Goal: Navigation & Orientation: Find specific page/section

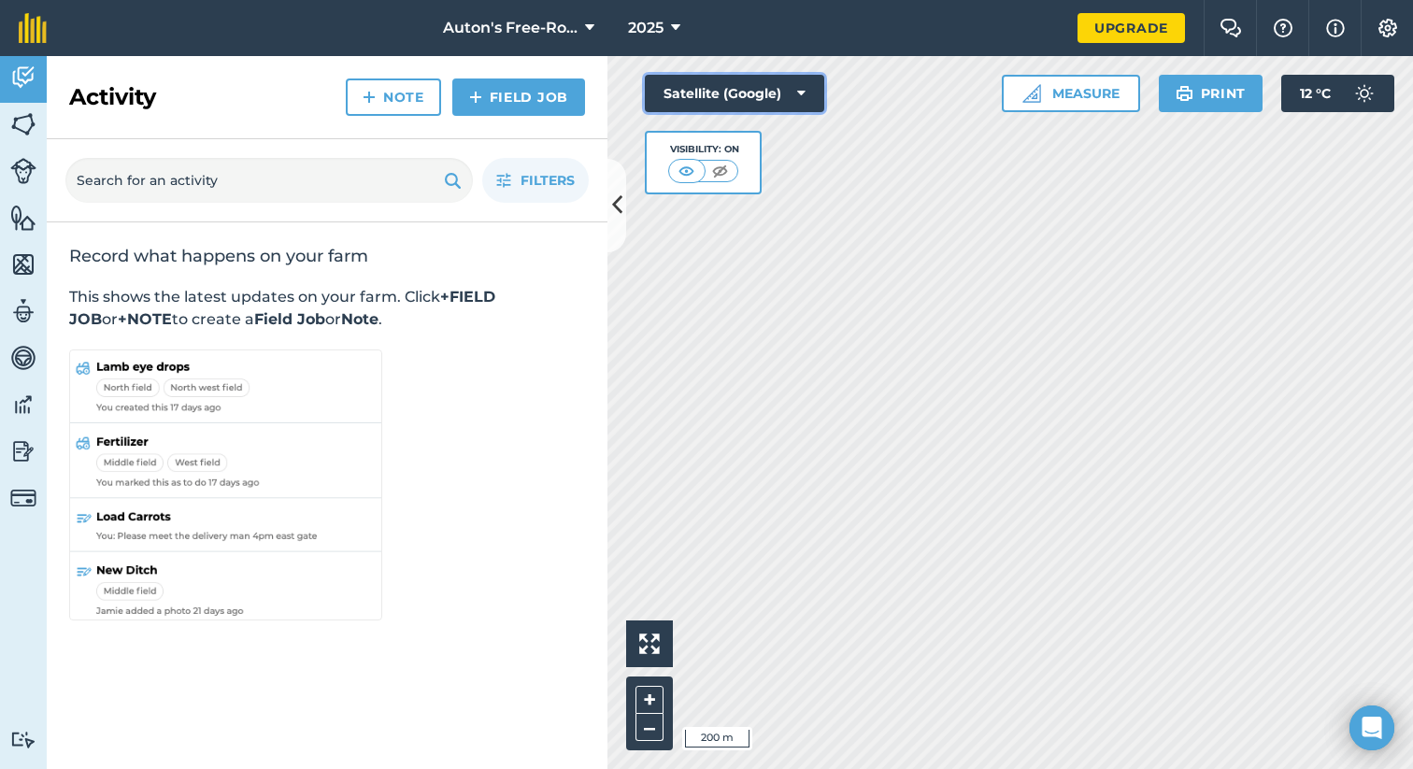
click at [763, 91] on button "Satellite (Google)" at bounding box center [734, 93] width 179 height 37
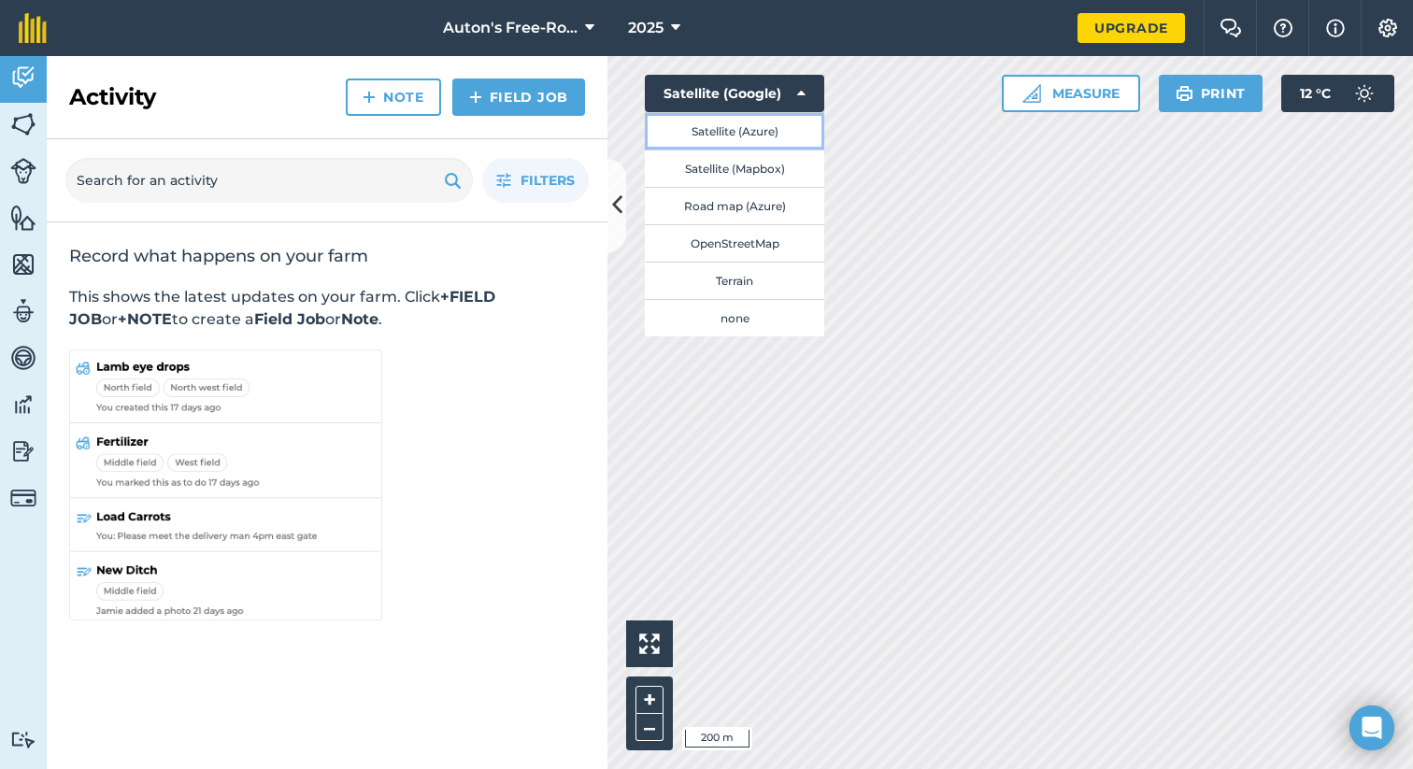
click at [733, 131] on button "Satellite (Azure)" at bounding box center [734, 130] width 179 height 37
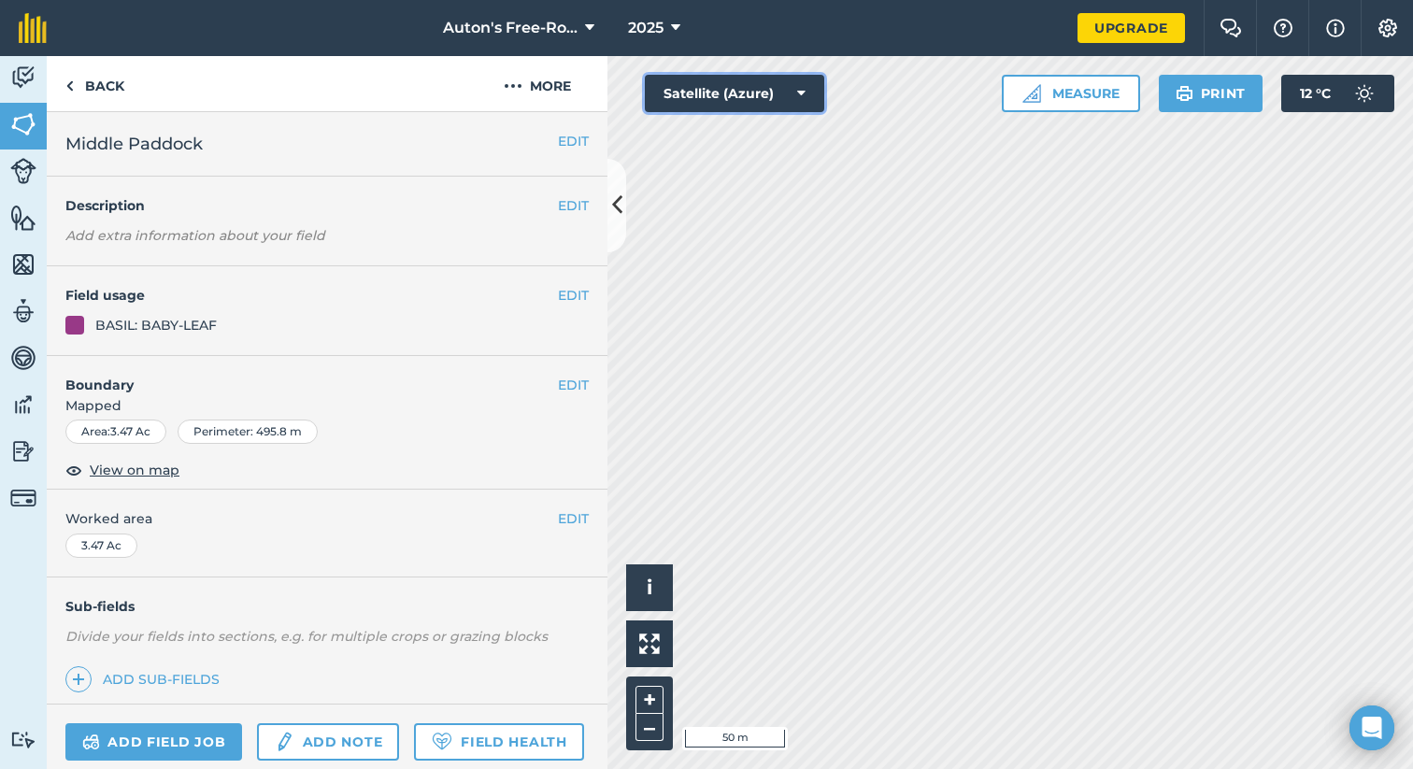
click at [711, 90] on button "Satellite (Azure)" at bounding box center [734, 93] width 179 height 37
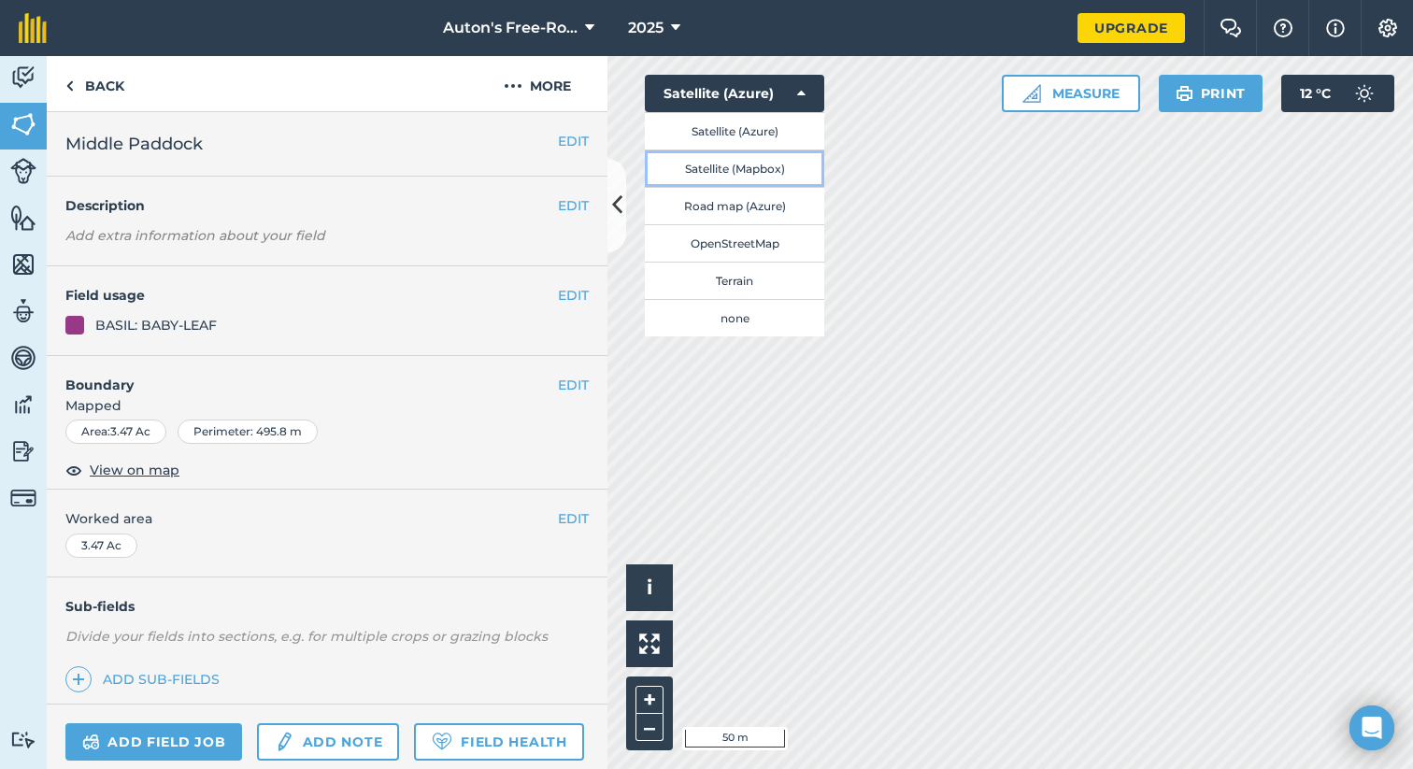
click at [722, 162] on button "Satellite (Mapbox)" at bounding box center [734, 168] width 179 height 37
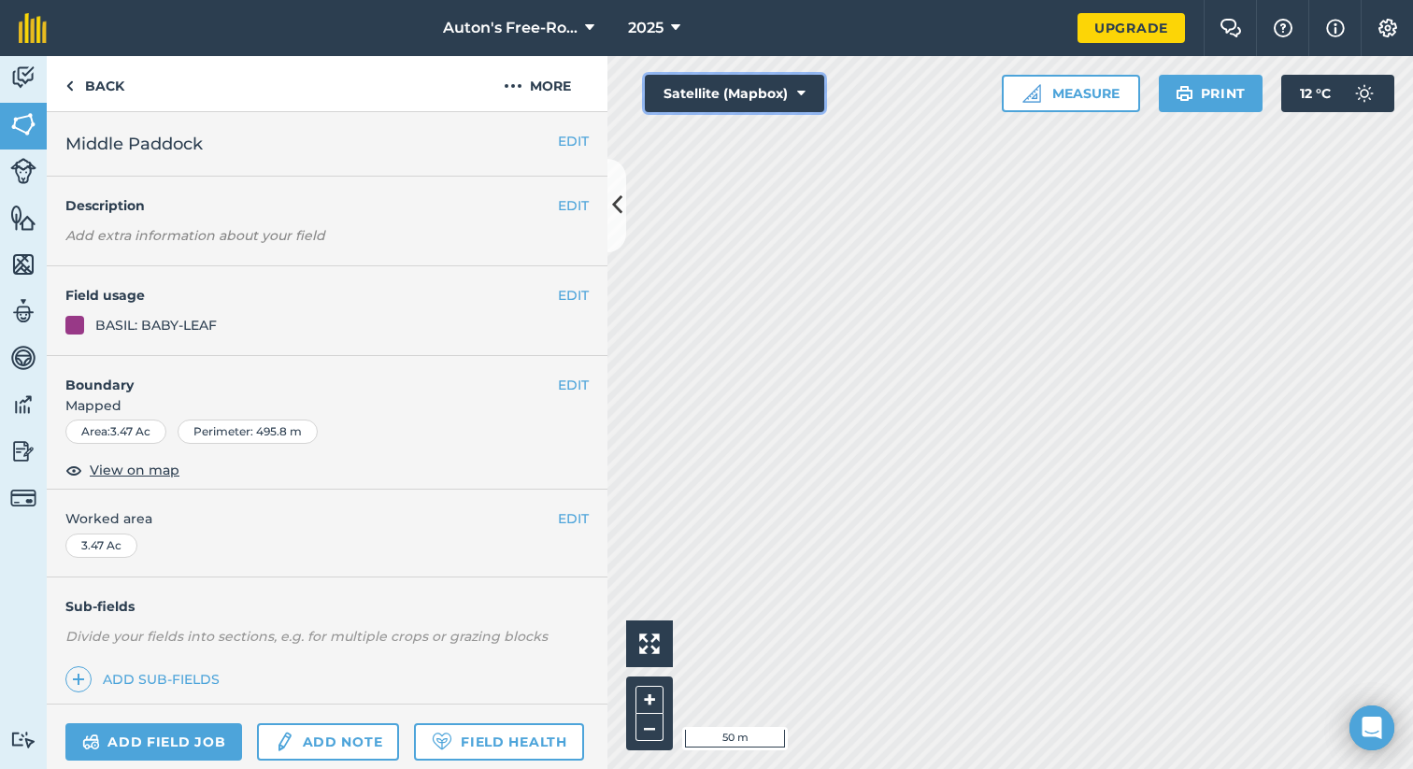
click at [737, 87] on button "Satellite (Mapbox)" at bounding box center [734, 93] width 179 height 37
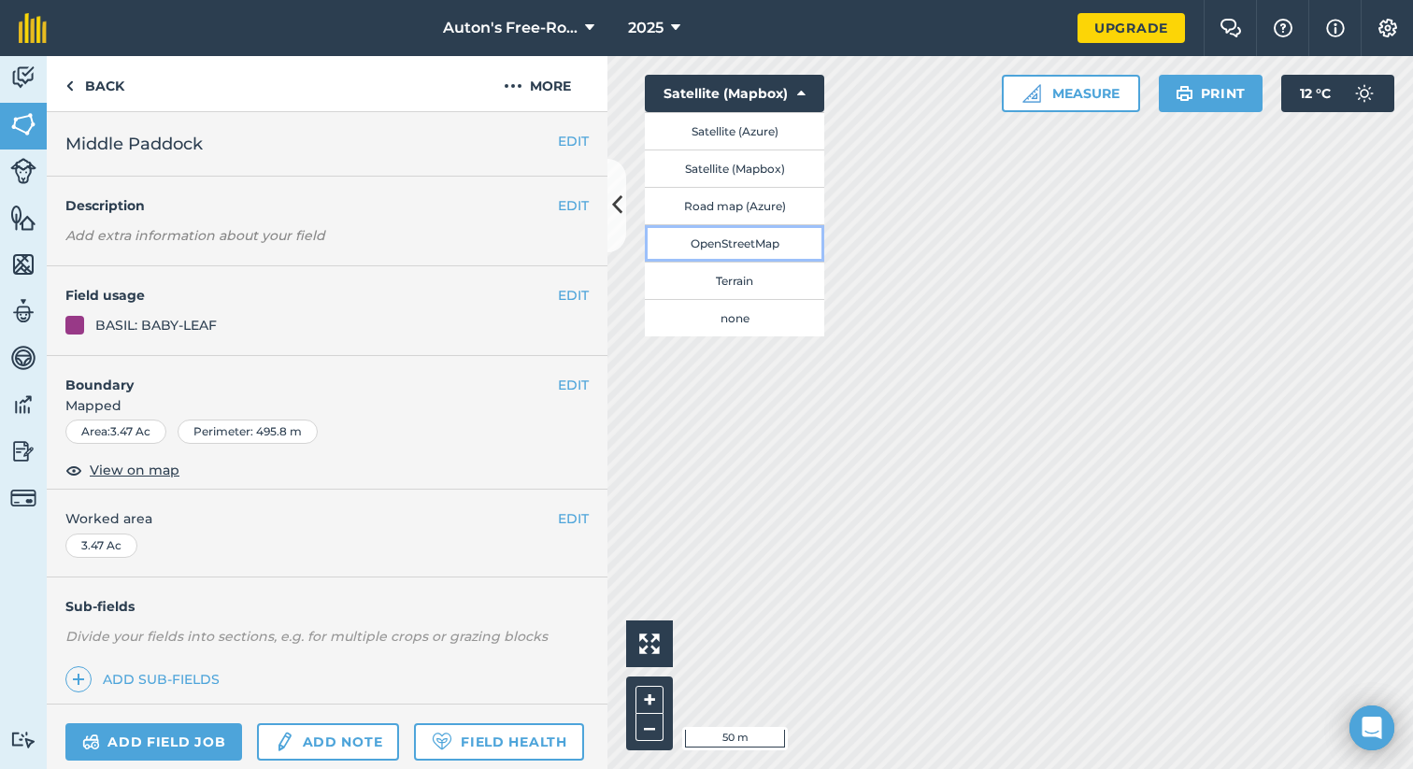
click at [721, 241] on button "OpenStreetMap" at bounding box center [734, 242] width 179 height 37
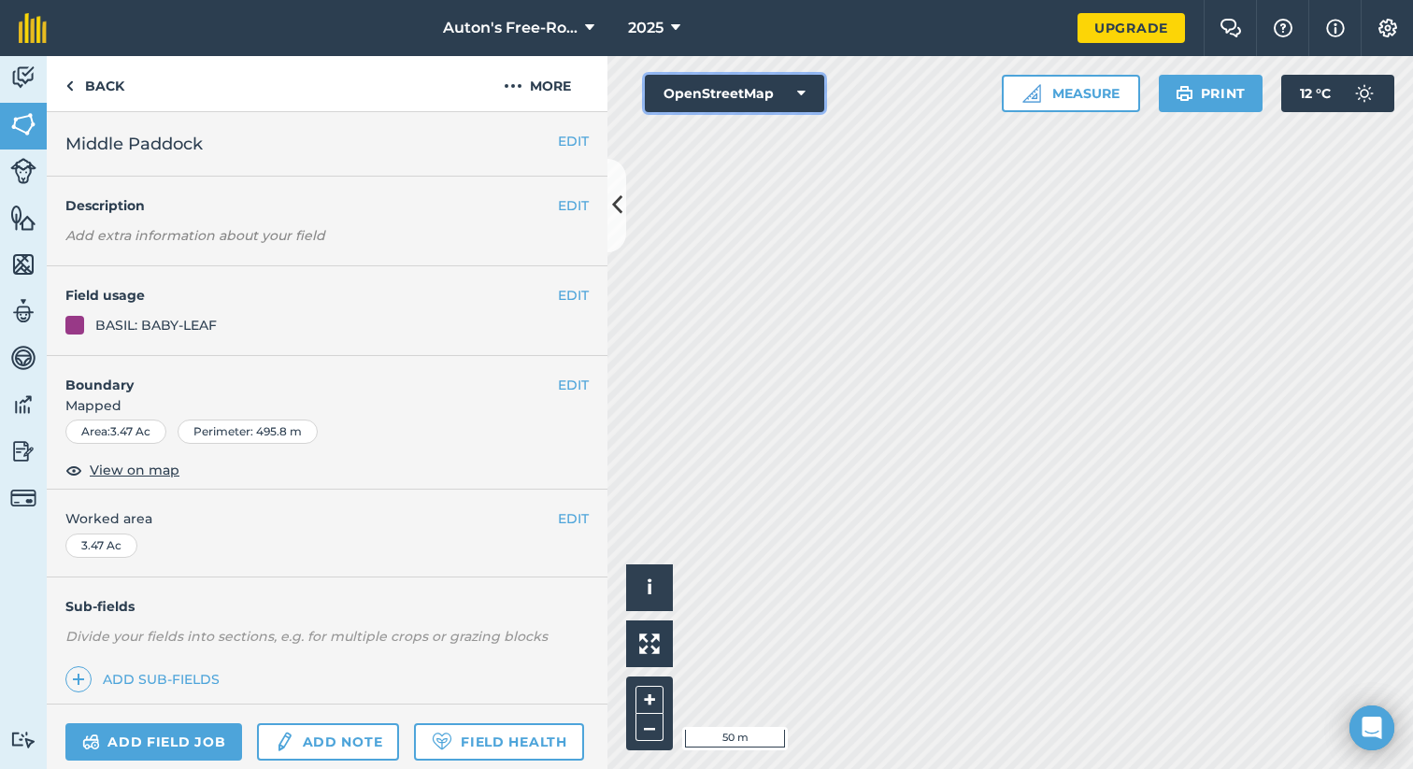
click at [729, 91] on button "OpenStreetMap" at bounding box center [734, 93] width 179 height 37
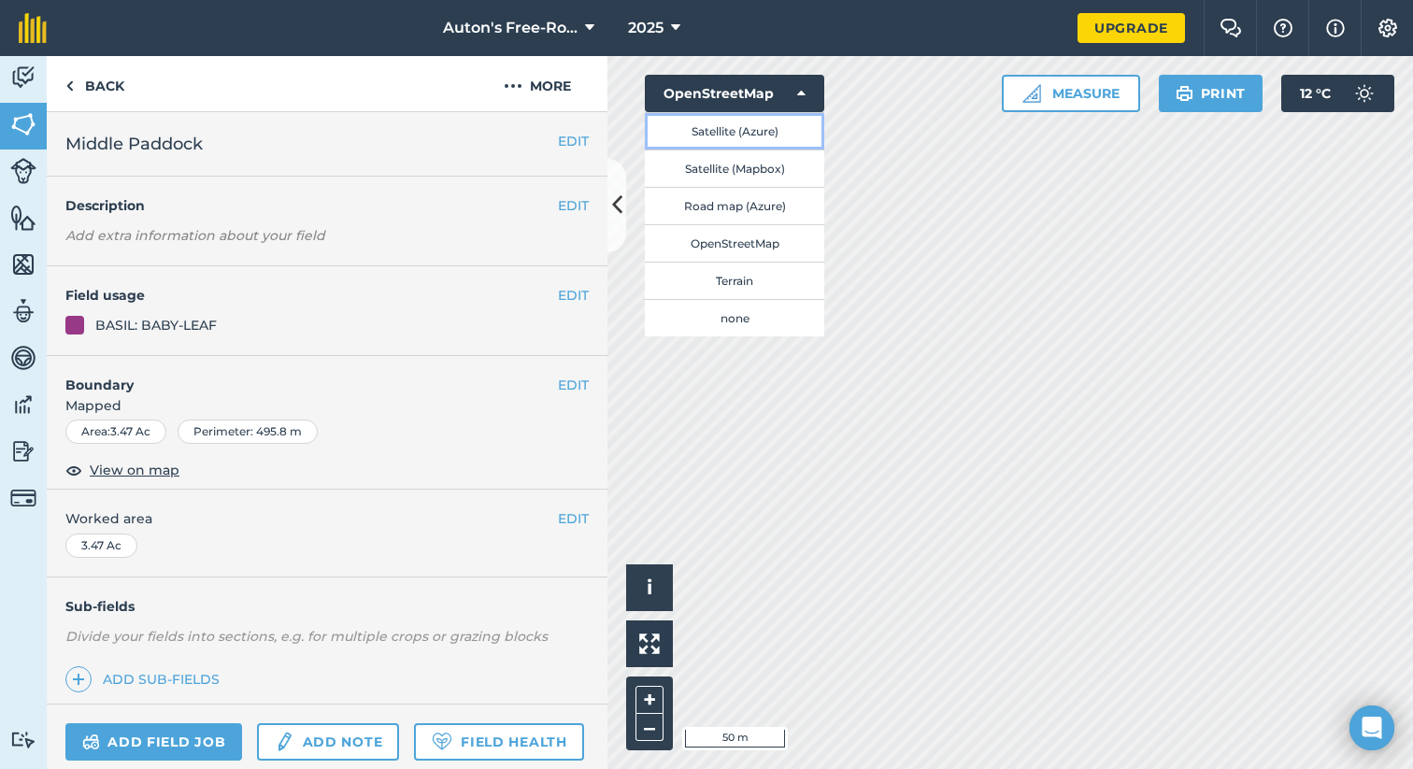
click at [724, 131] on button "Satellite (Azure)" at bounding box center [734, 130] width 179 height 37
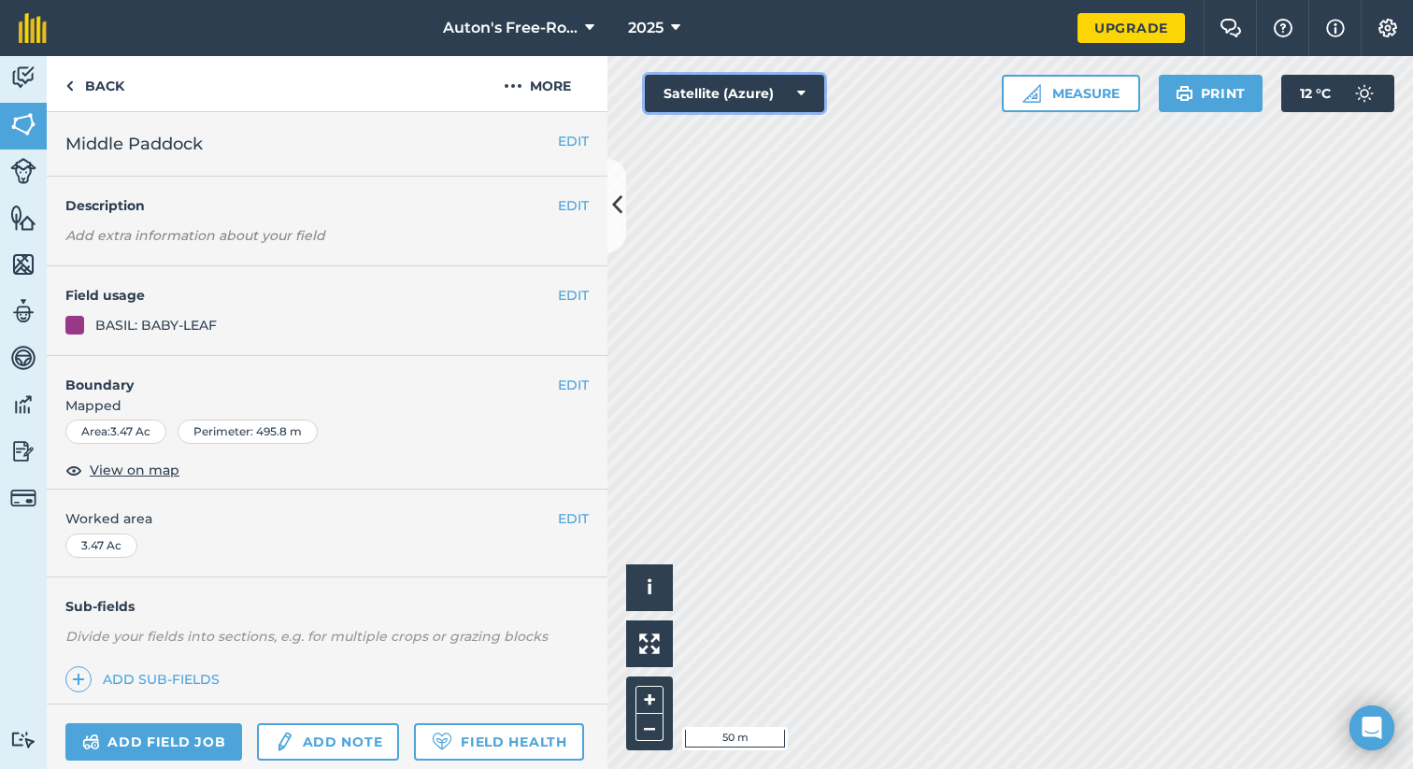
click at [723, 94] on button "Satellite (Azure)" at bounding box center [734, 93] width 179 height 37
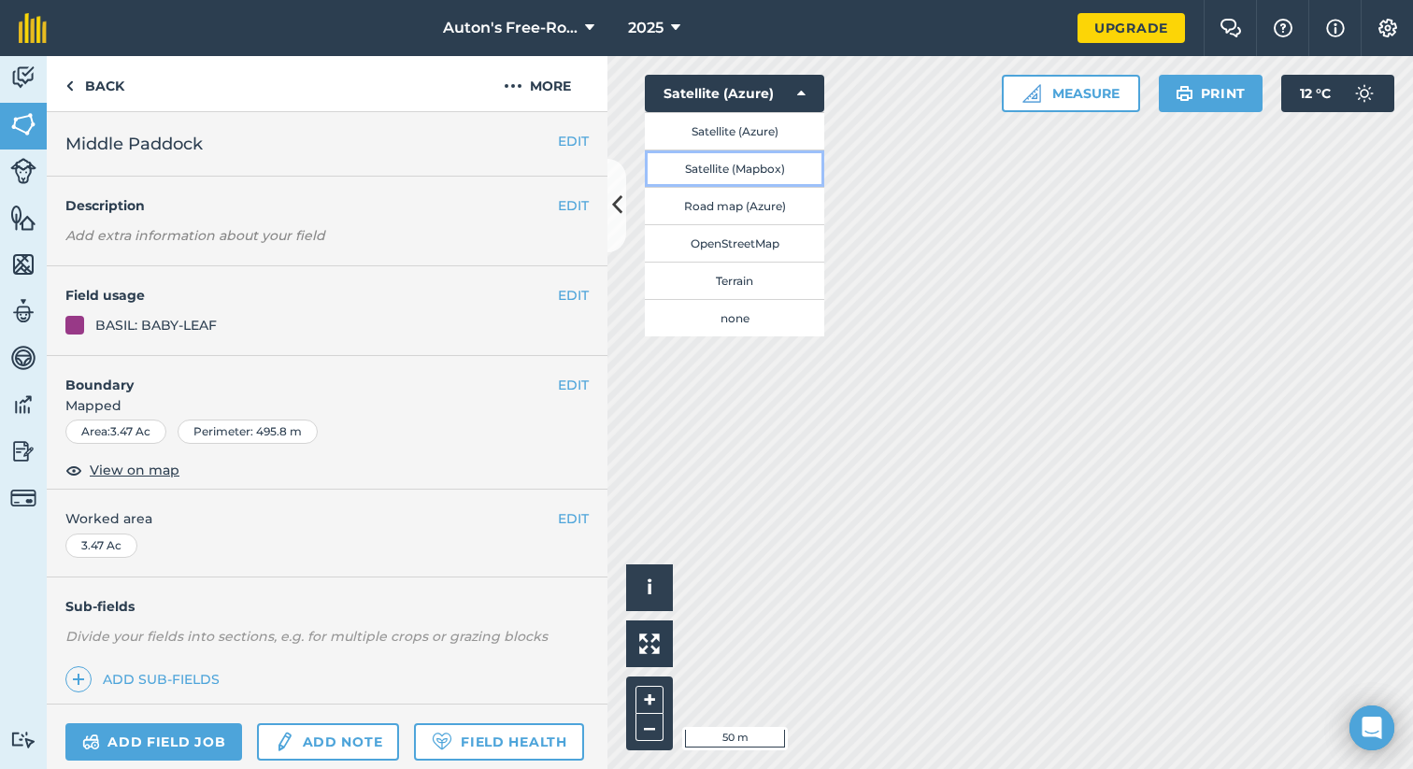
click at [727, 160] on button "Satellite (Mapbox)" at bounding box center [734, 168] width 179 height 37
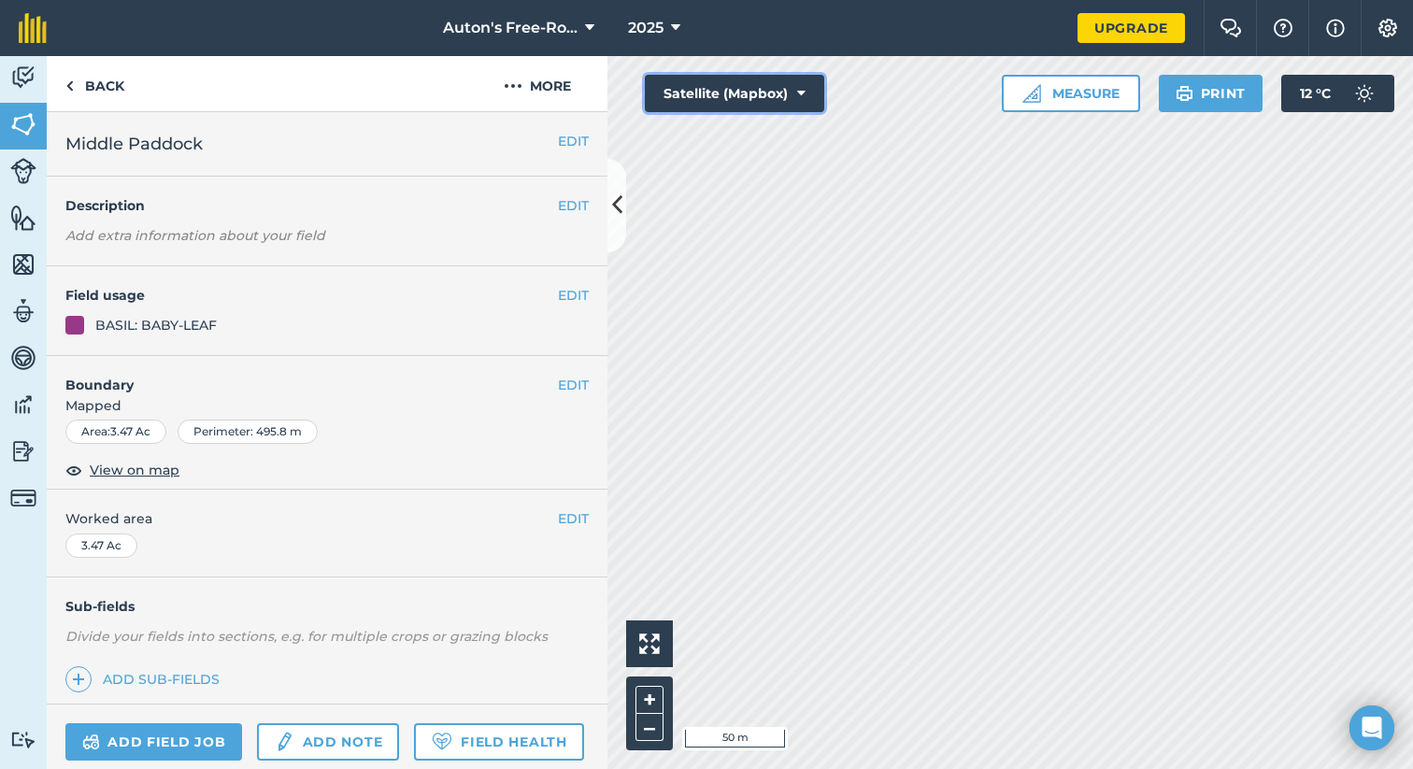
click at [733, 95] on button "Satellite (Mapbox)" at bounding box center [734, 93] width 179 height 37
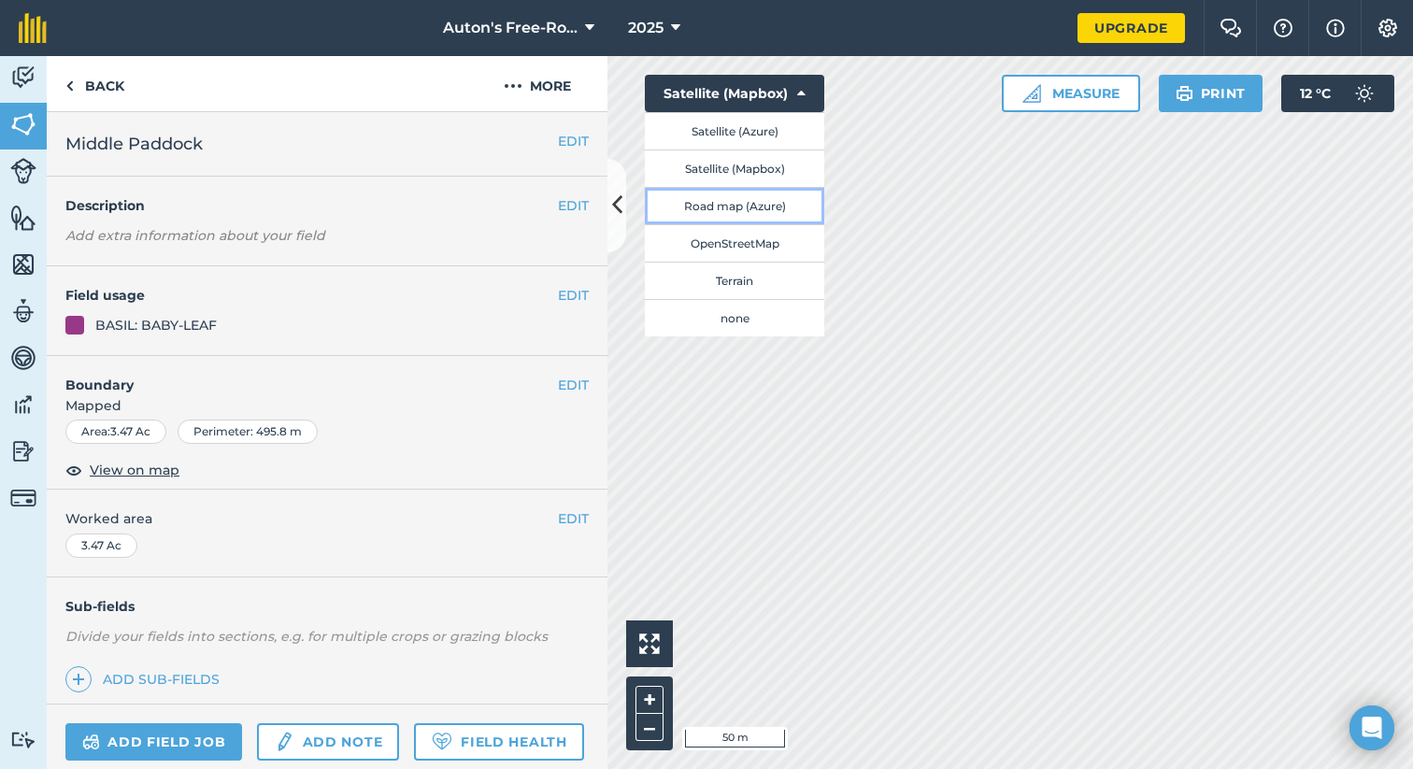
click at [731, 202] on button "Road map (Azure)" at bounding box center [734, 205] width 179 height 37
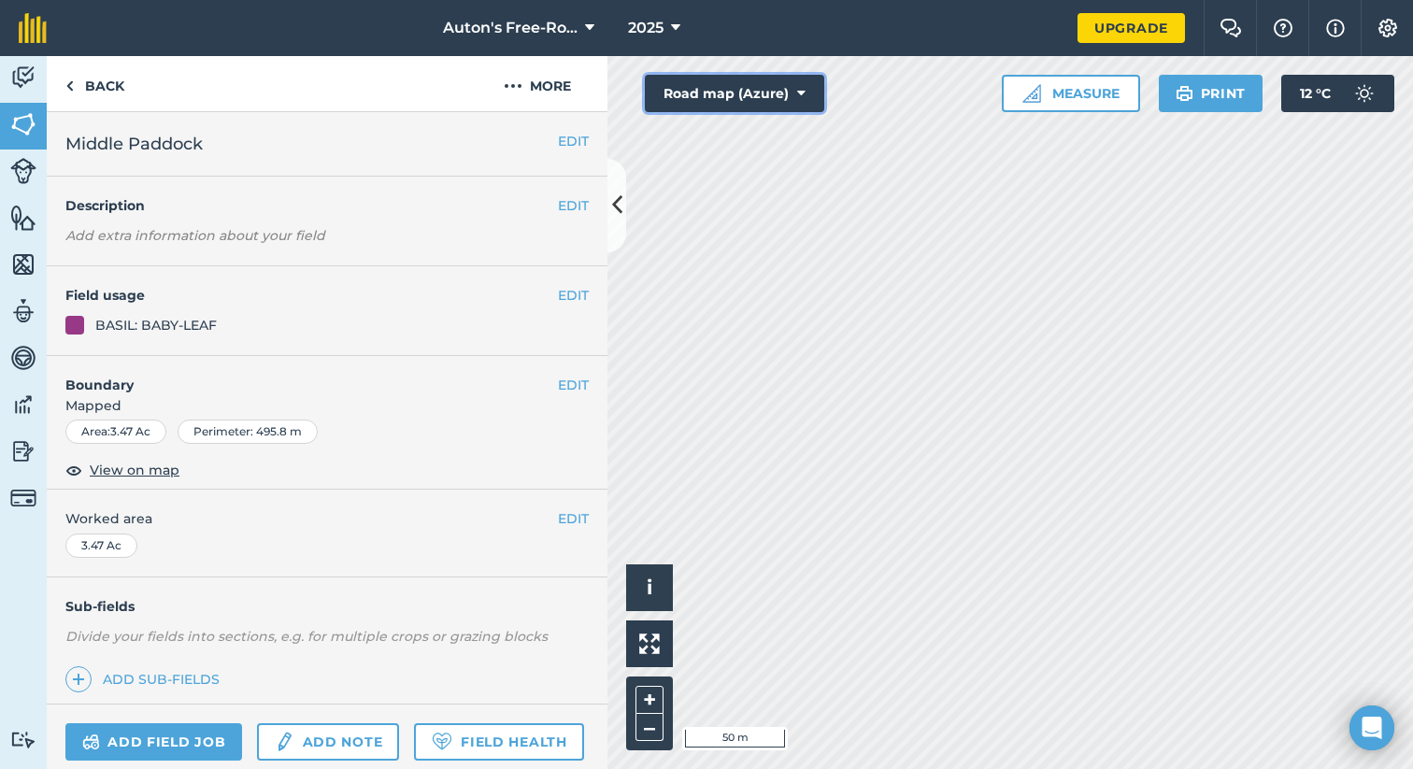
click at [738, 100] on button "Road map (Azure)" at bounding box center [734, 93] width 179 height 37
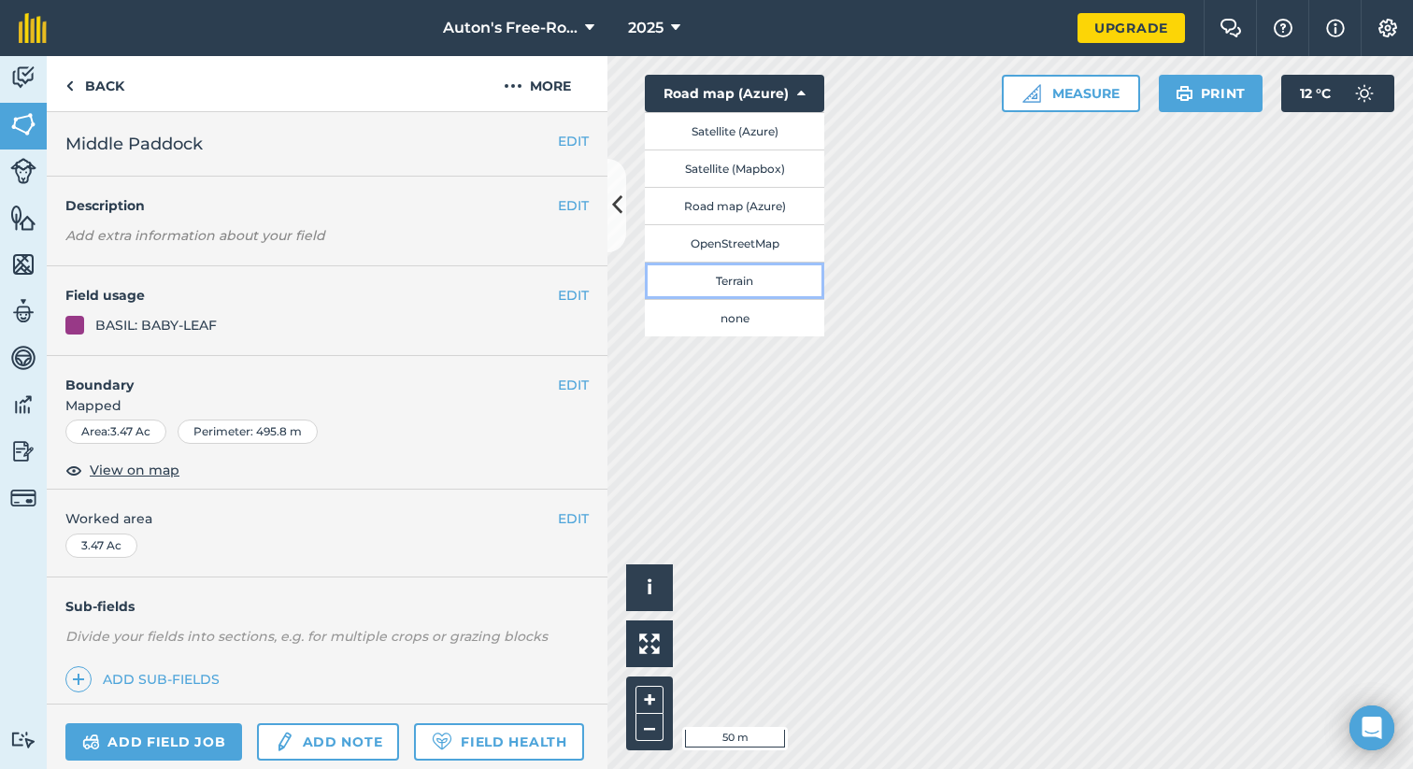
click at [732, 278] on button "Terrain" at bounding box center [734, 280] width 179 height 37
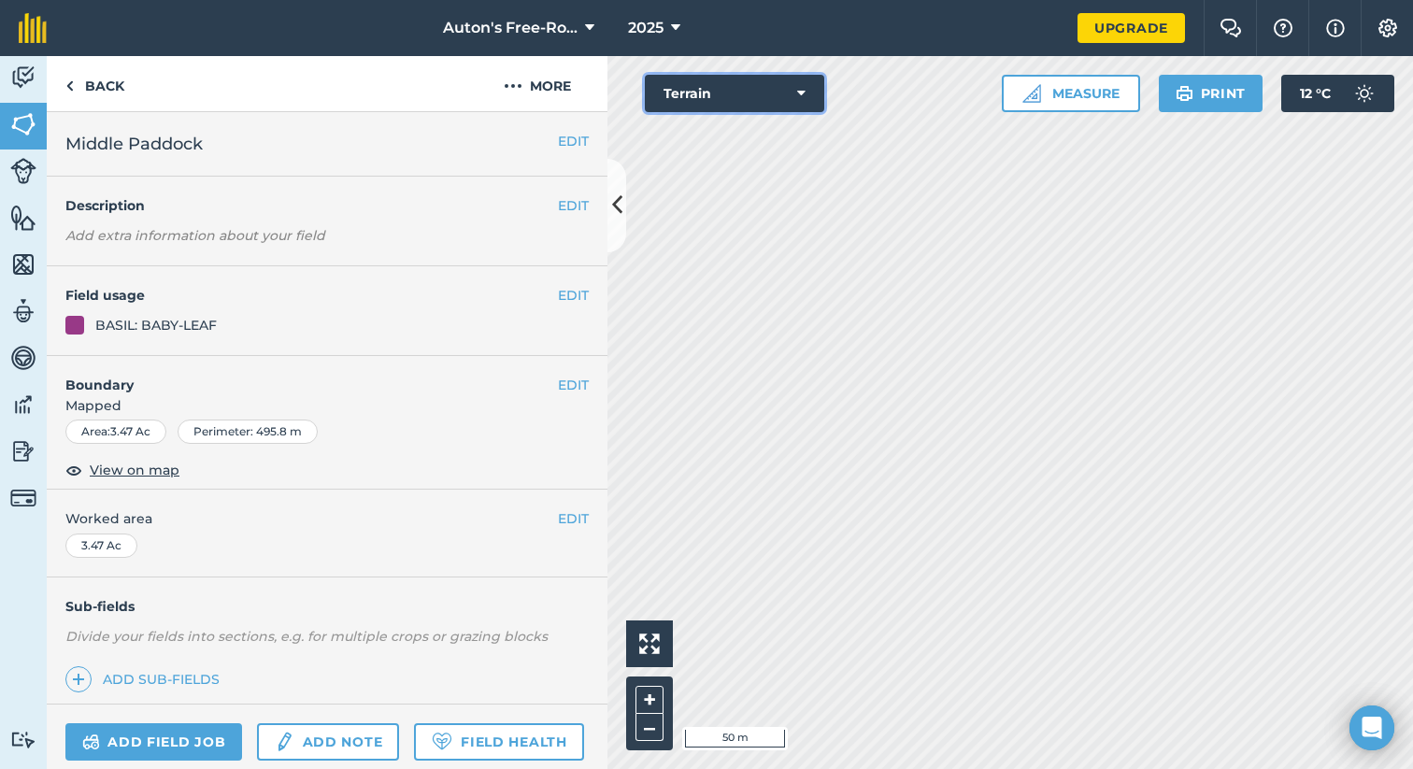
click at [716, 91] on button "Terrain" at bounding box center [734, 93] width 179 height 37
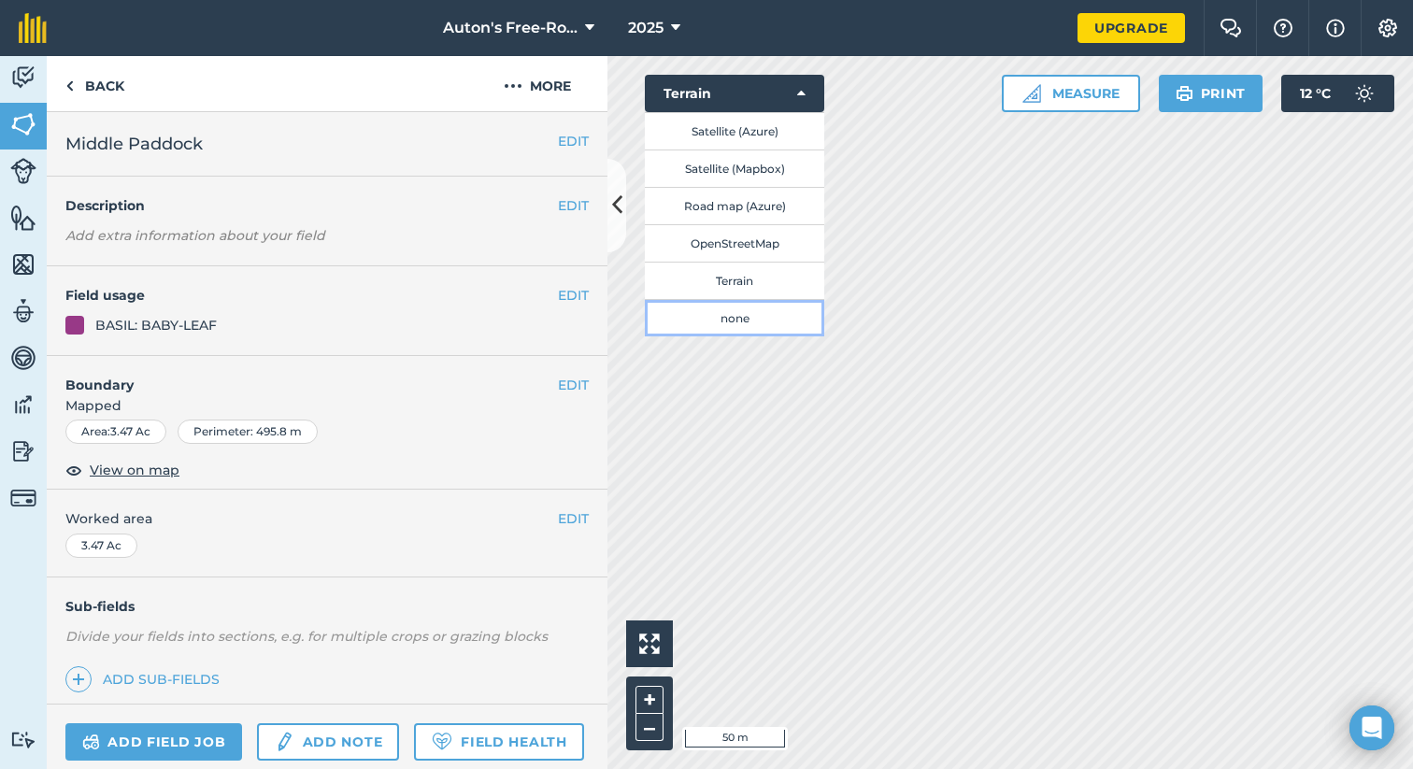
click at [702, 318] on button "none" at bounding box center [734, 317] width 179 height 37
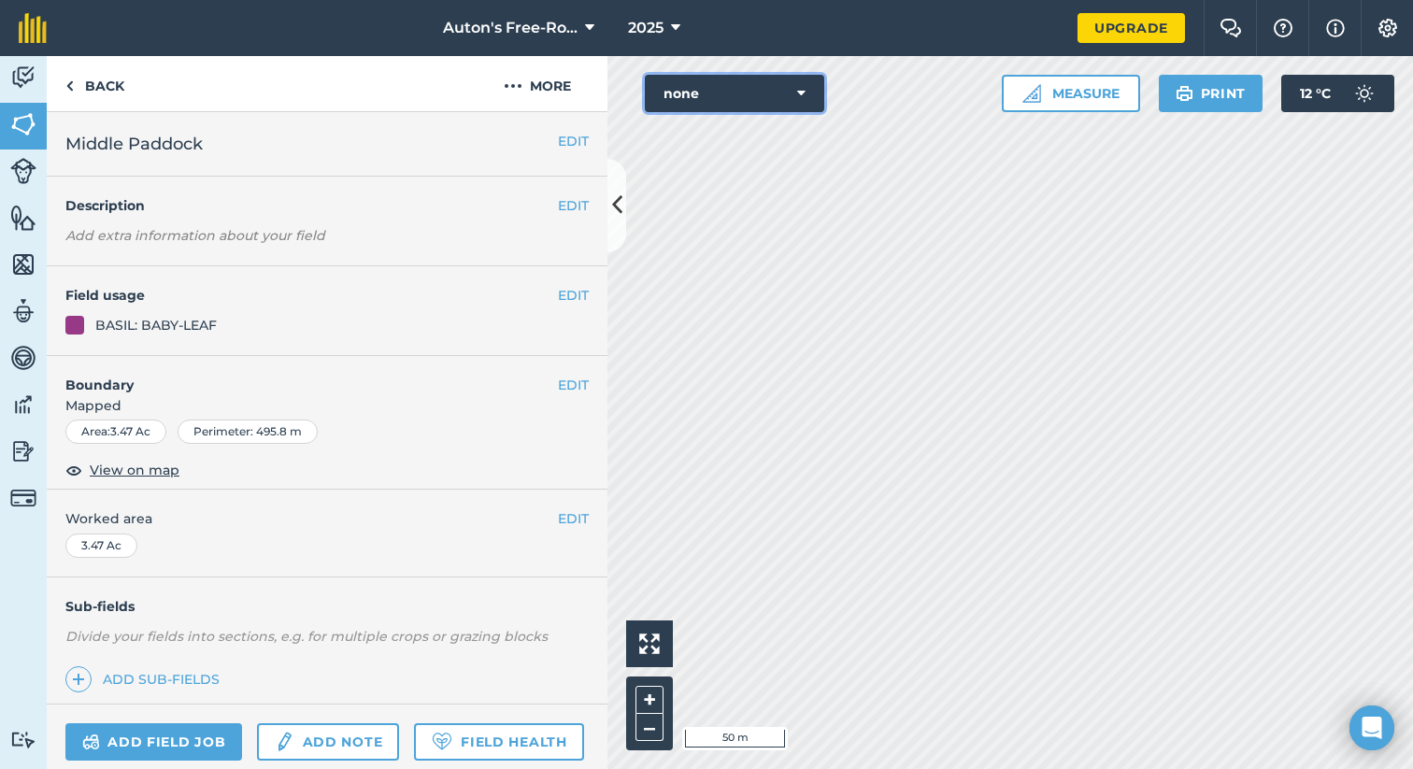
click at [719, 87] on button "none" at bounding box center [734, 93] width 179 height 37
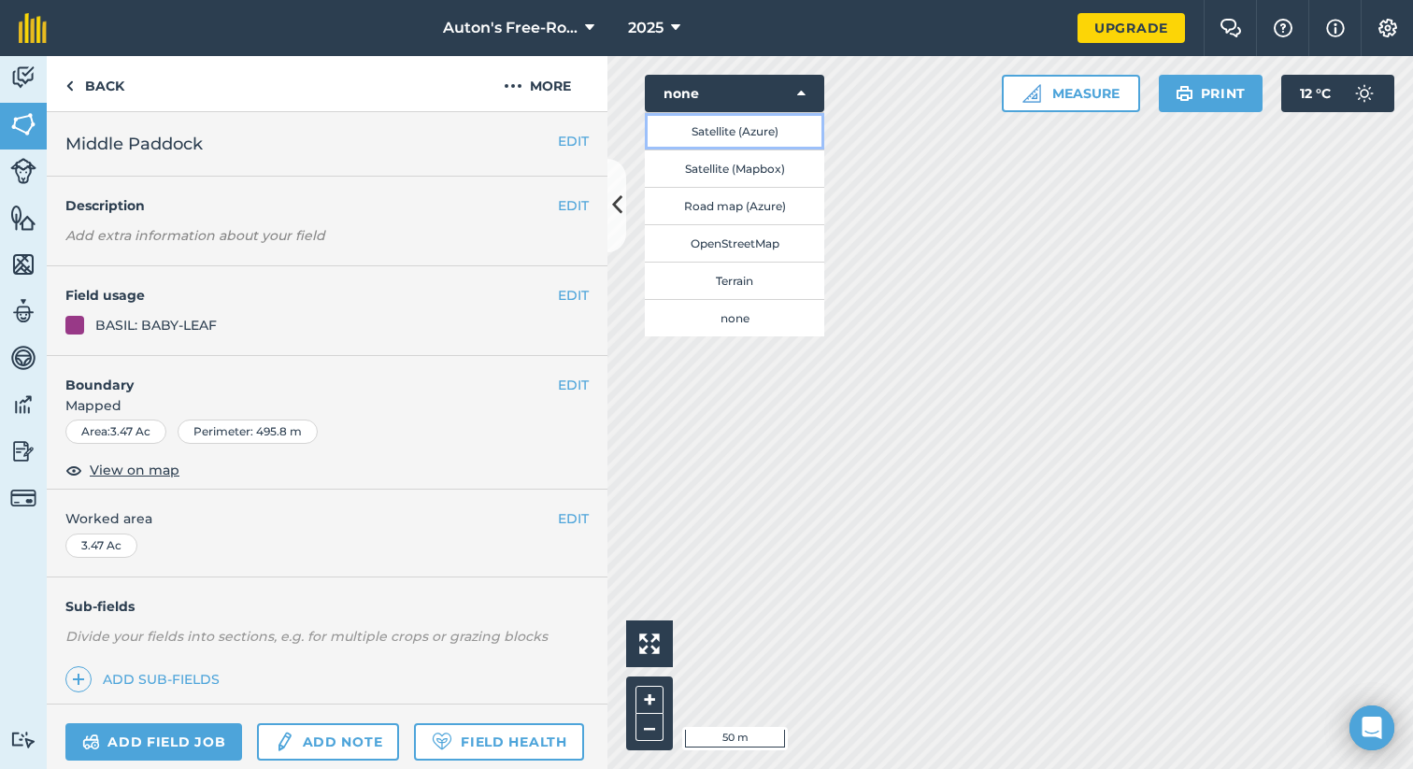
click at [723, 129] on button "Satellite (Azure)" at bounding box center [734, 130] width 179 height 37
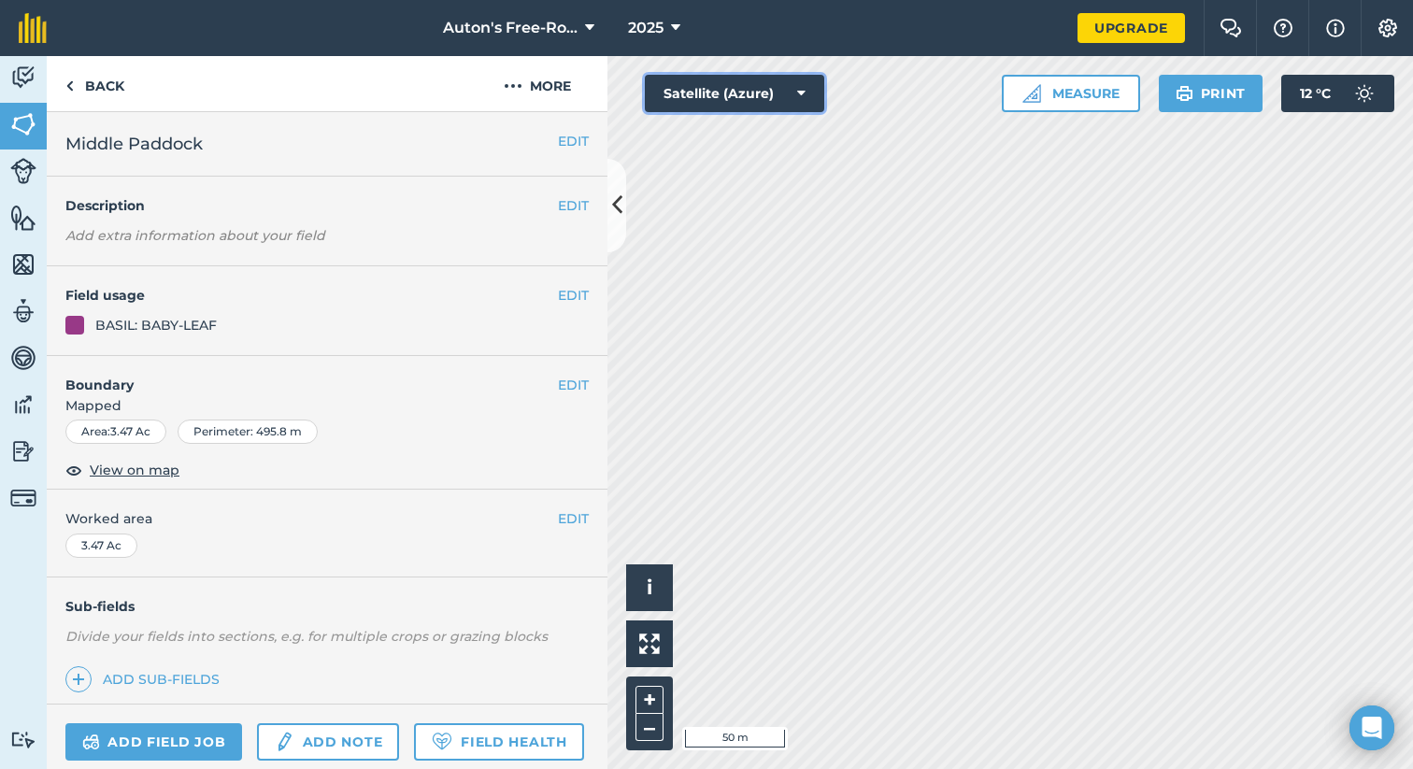
click at [721, 92] on button "Satellite (Azure)" at bounding box center [734, 93] width 179 height 37
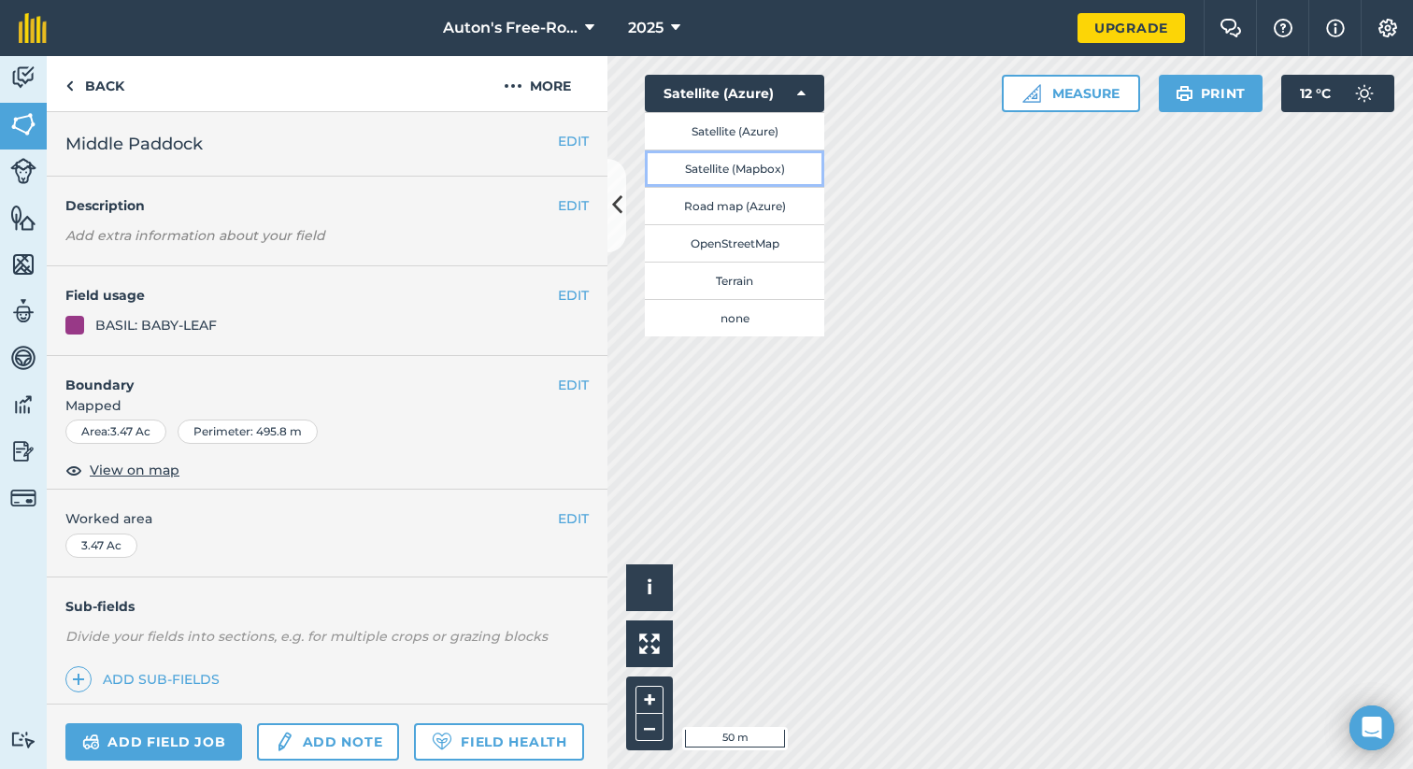
click at [715, 170] on button "Satellite (Mapbox)" at bounding box center [734, 168] width 179 height 37
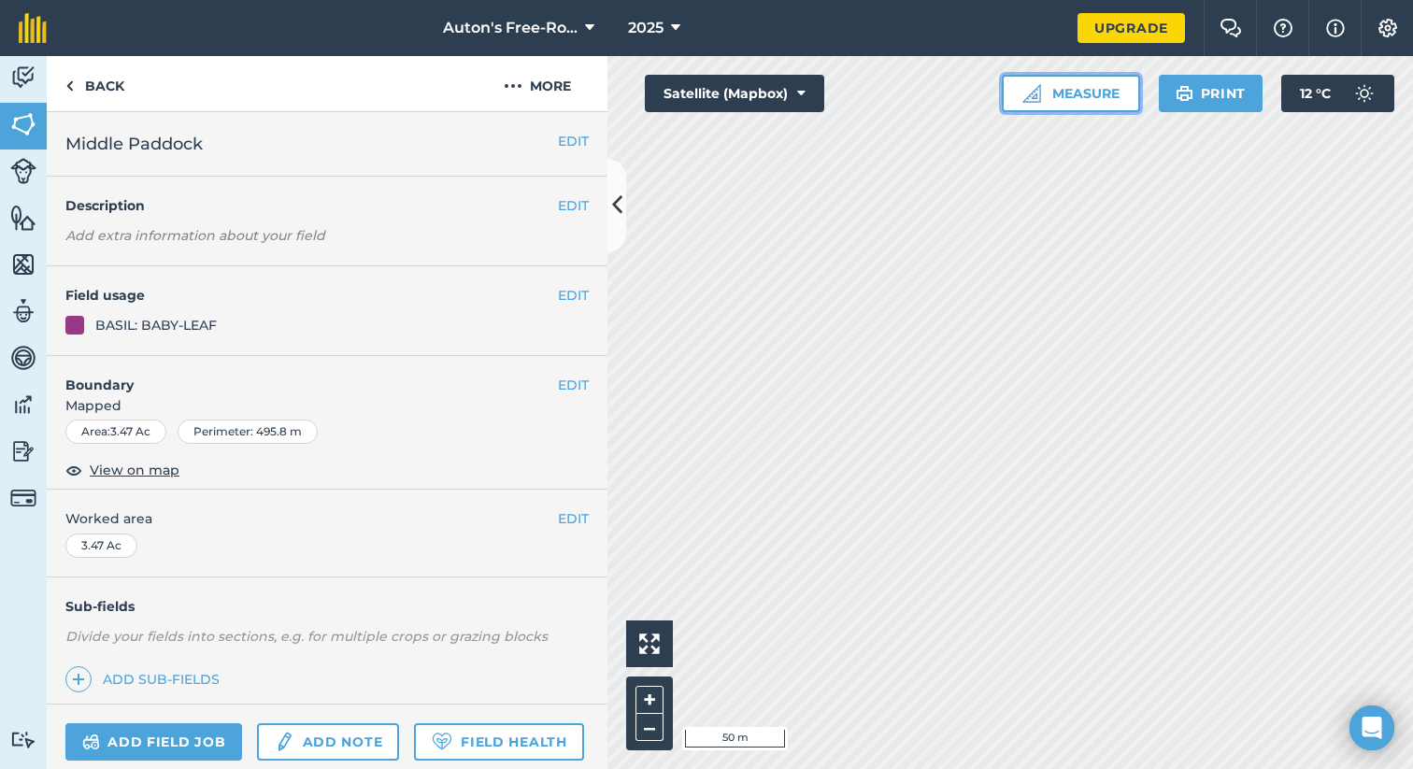
click at [1050, 88] on button "Measure" at bounding box center [1071, 93] width 138 height 37
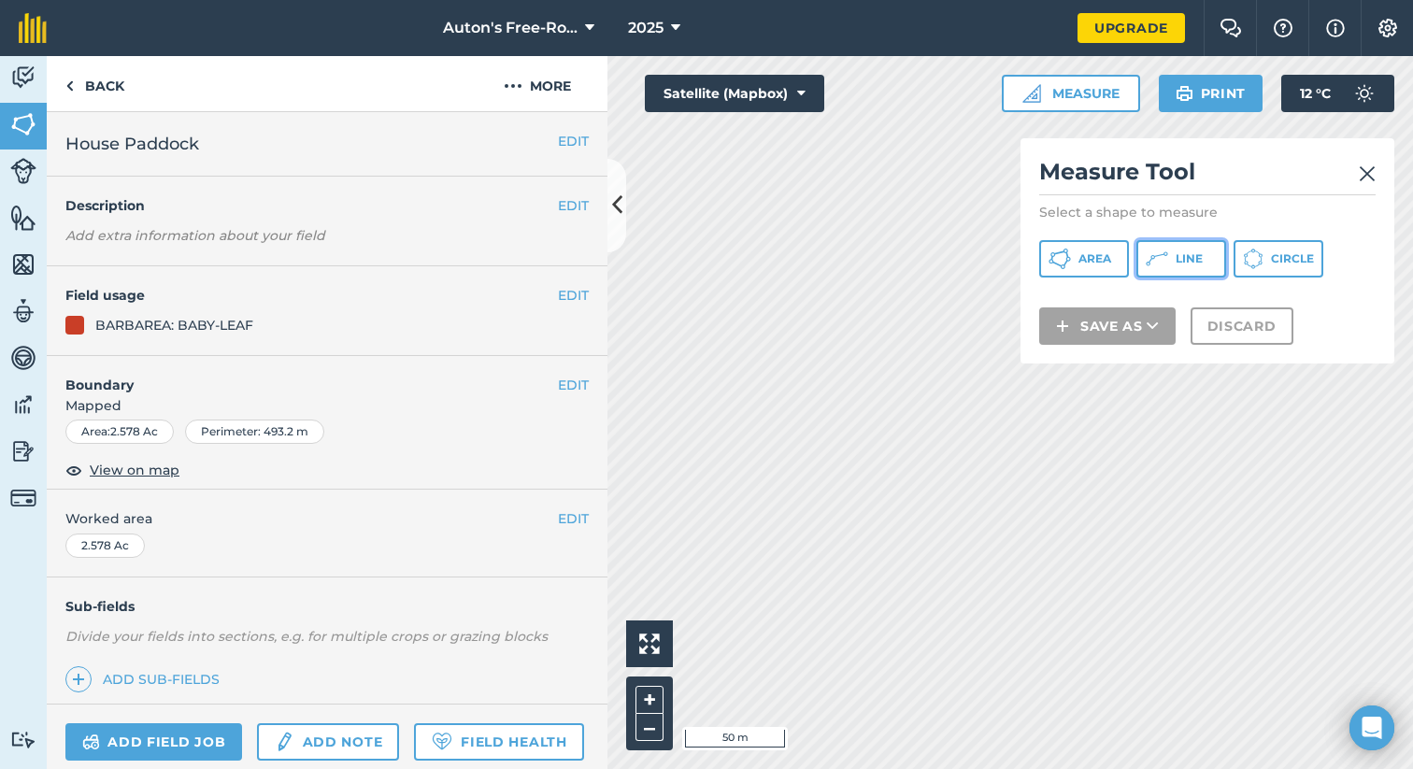
click at [1071, 252] on icon at bounding box center [1060, 259] width 22 height 22
click at [1366, 173] on img at bounding box center [1367, 174] width 17 height 22
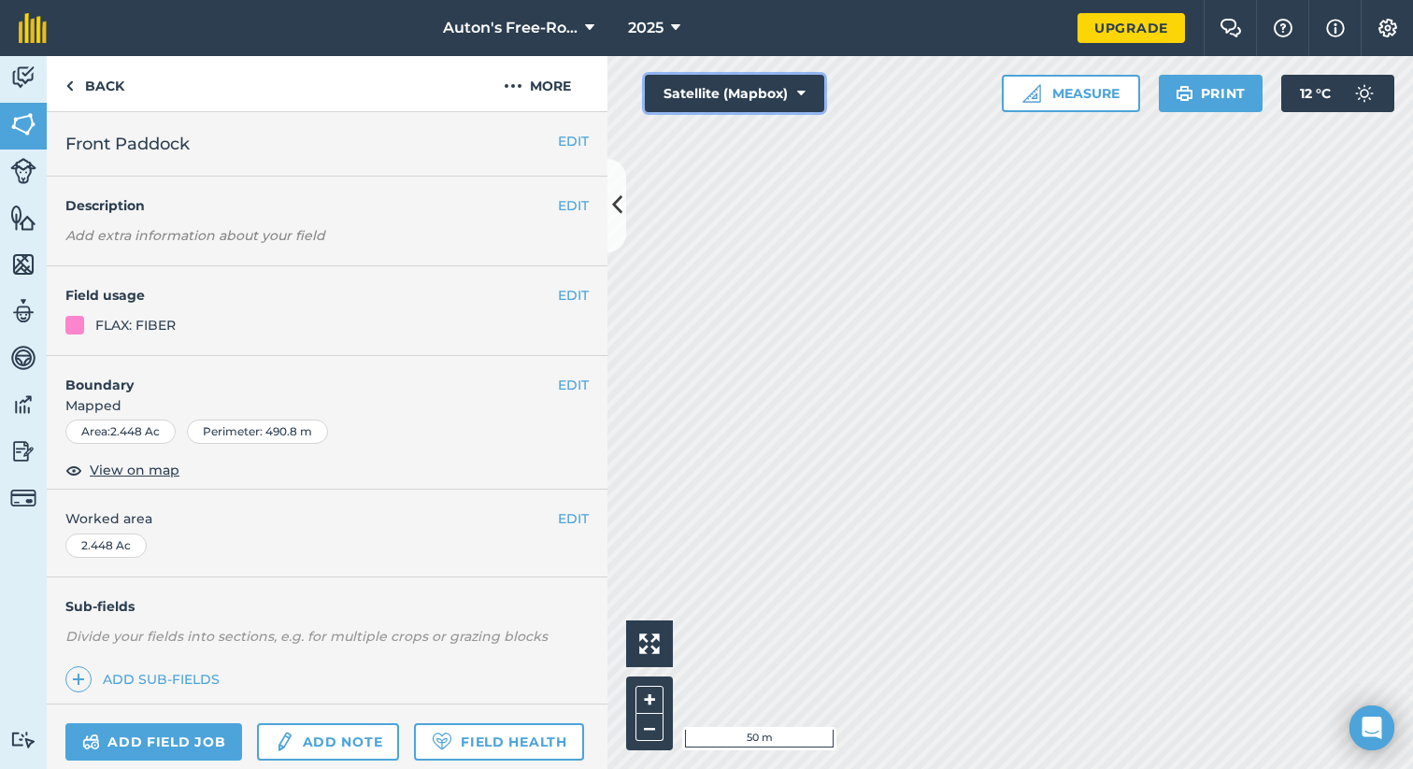
click at [748, 98] on button "Satellite (Mapbox)" at bounding box center [734, 93] width 179 height 37
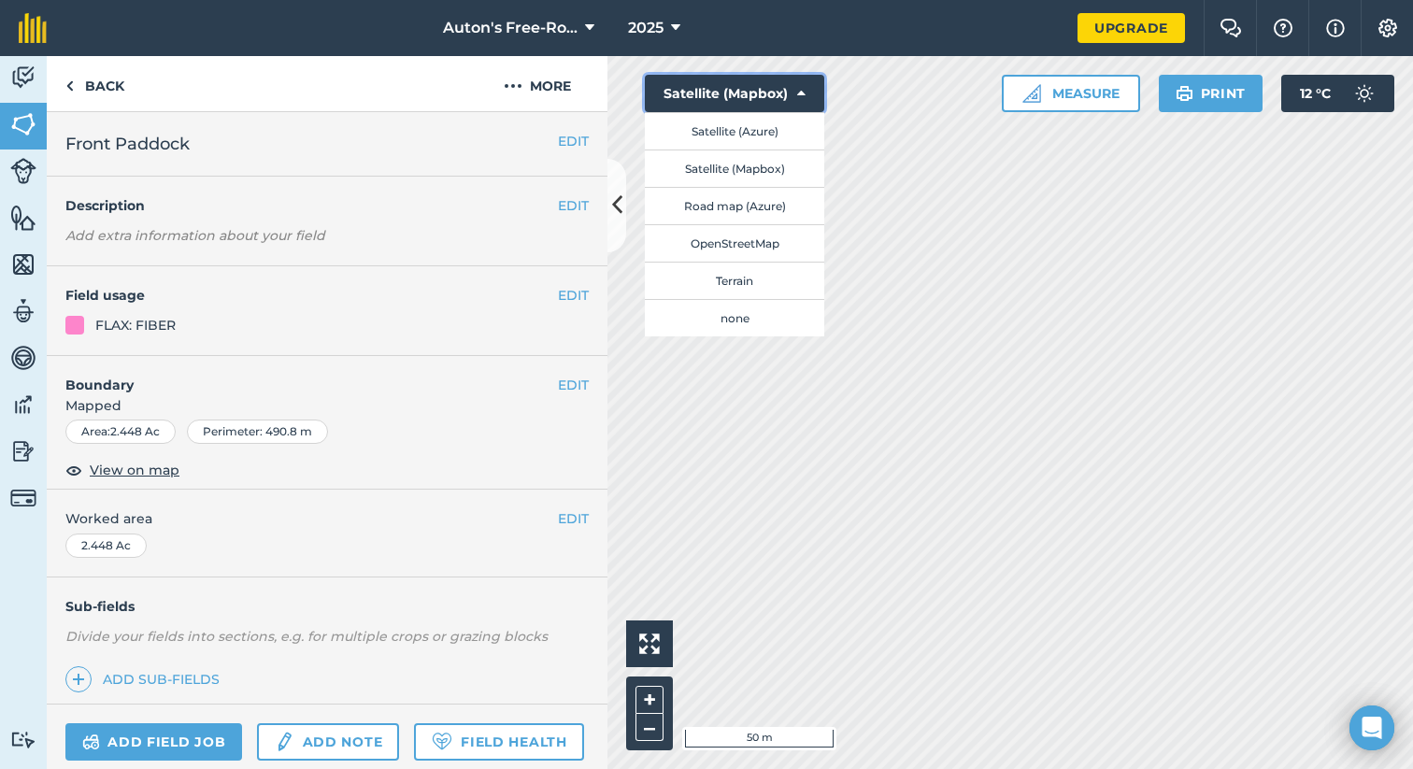
click at [748, 98] on button "Satellite (Mapbox)" at bounding box center [734, 93] width 179 height 37
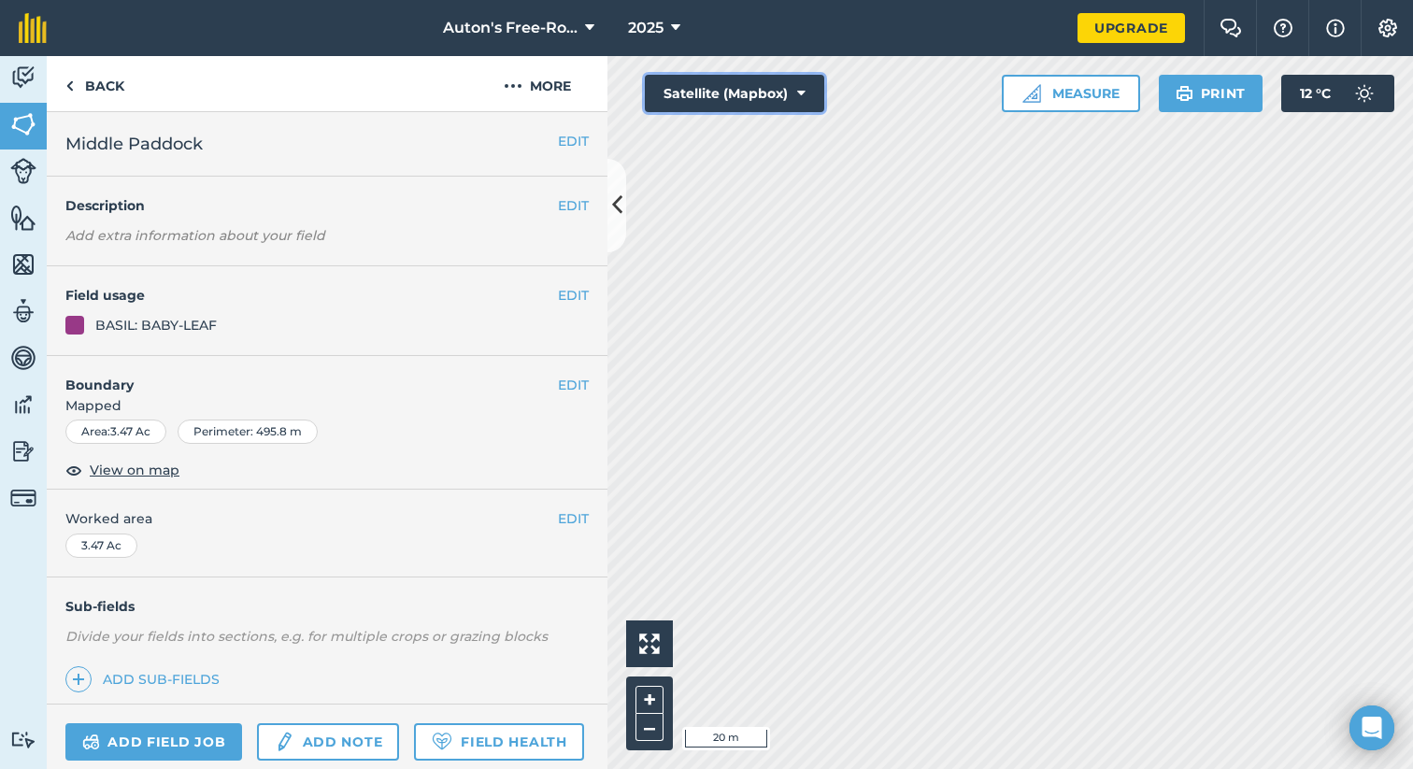
click at [774, 97] on button "Satellite (Mapbox)" at bounding box center [734, 93] width 179 height 37
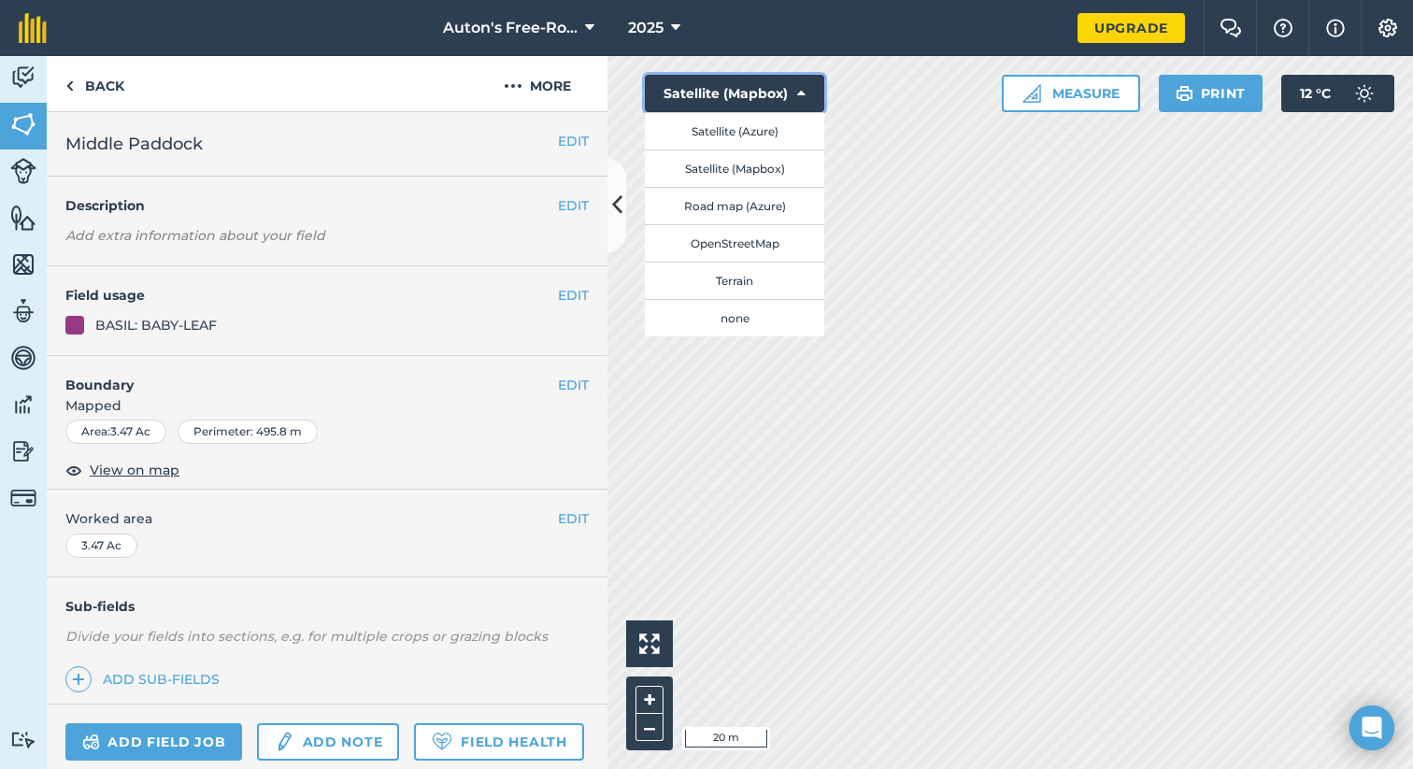
click at [803, 88] on icon at bounding box center [801, 93] width 8 height 19
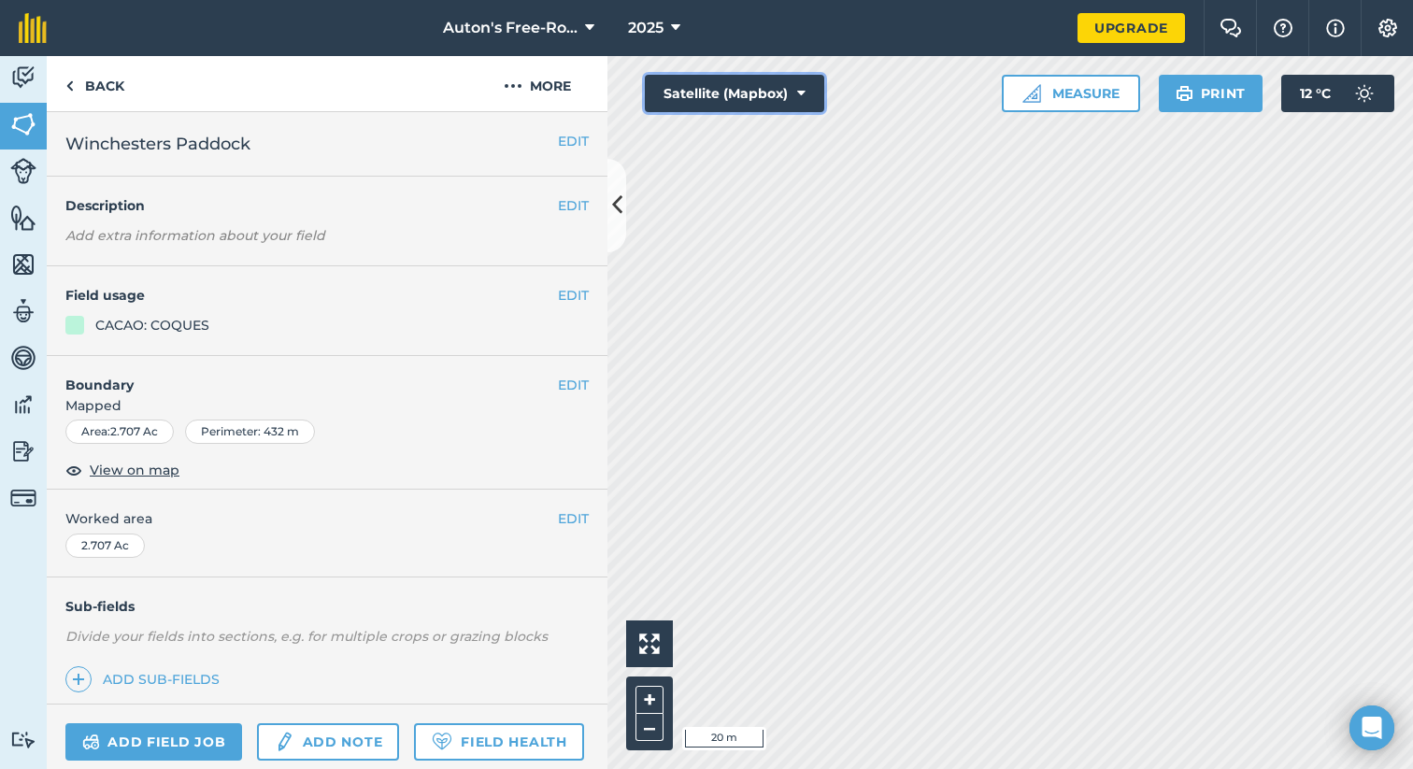
click at [725, 96] on button "Satellite (Mapbox)" at bounding box center [734, 93] width 179 height 37
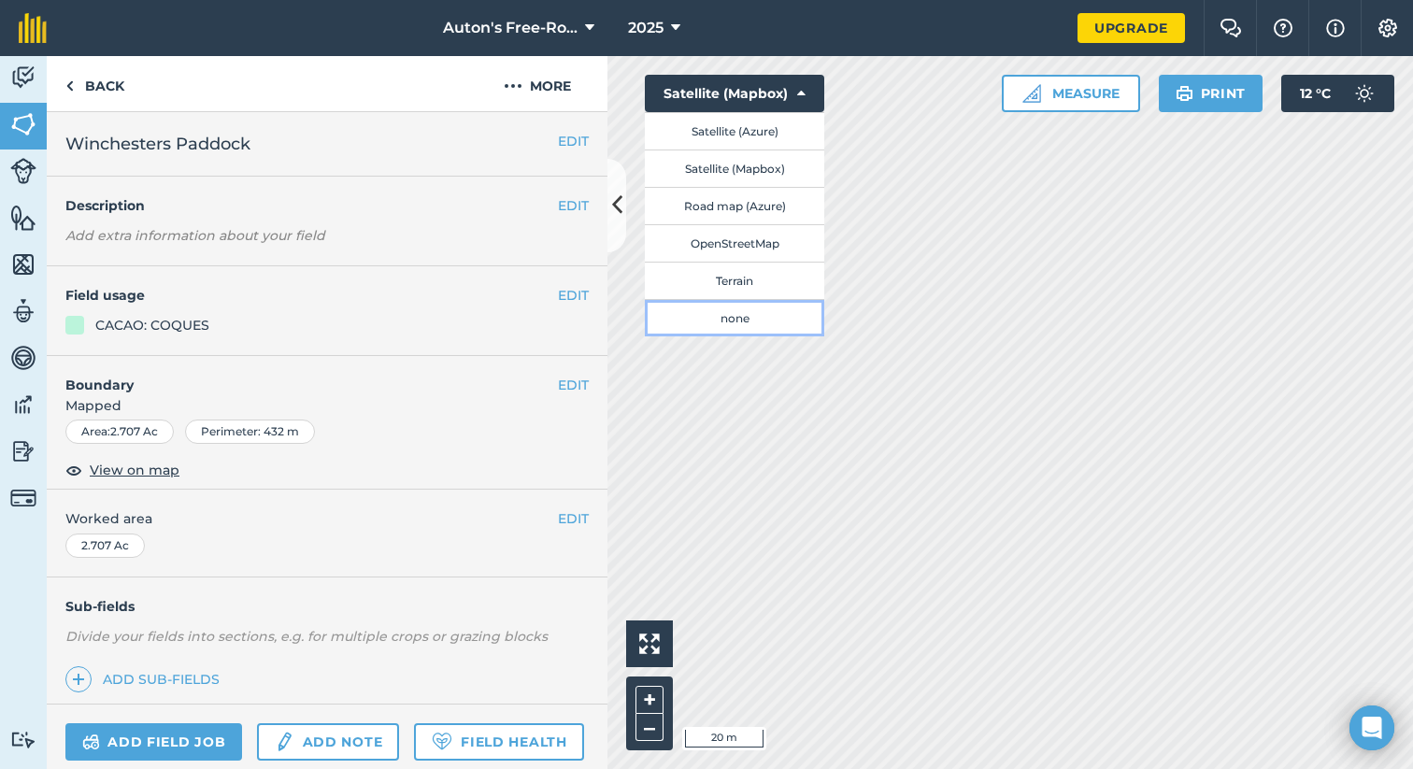
click at [741, 313] on button "none" at bounding box center [734, 317] width 179 height 37
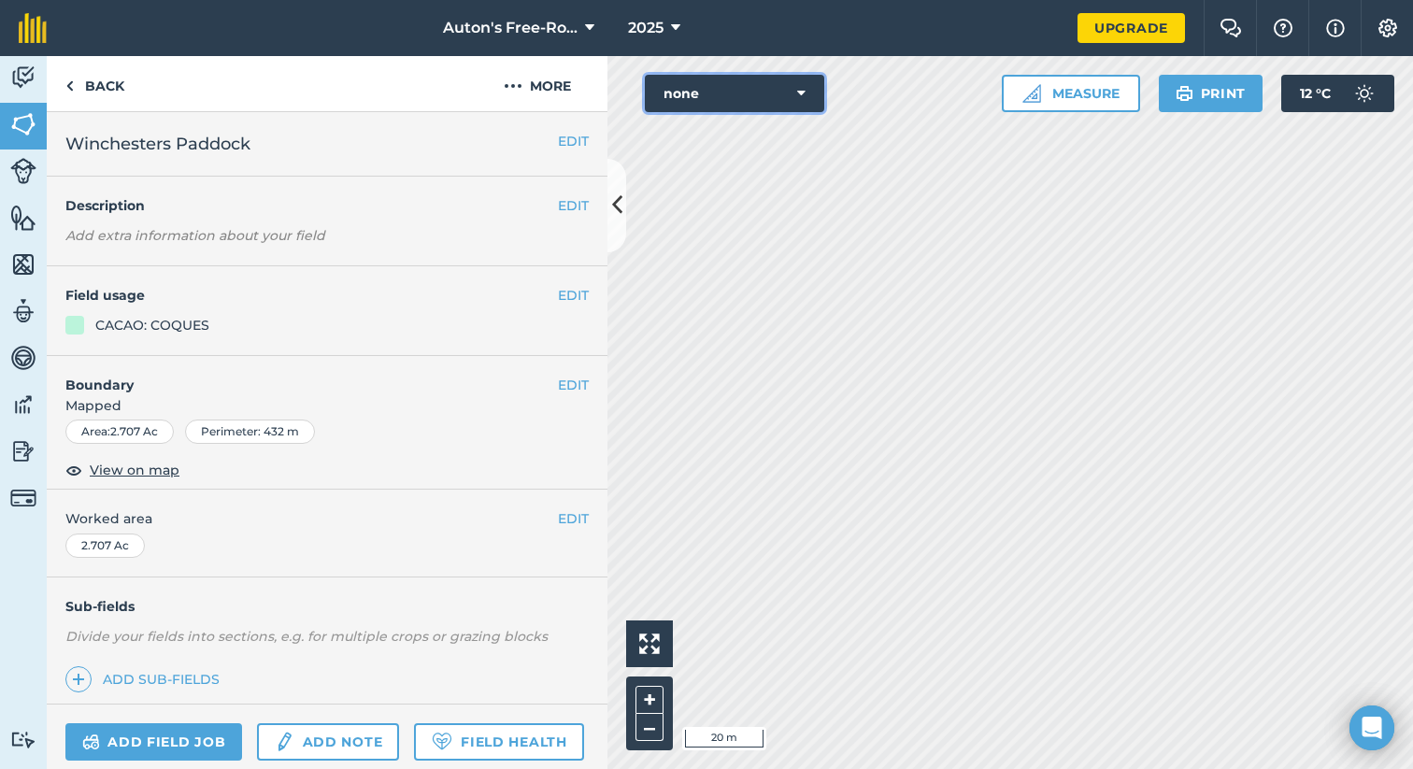
click at [738, 78] on button "none" at bounding box center [734, 93] width 179 height 37
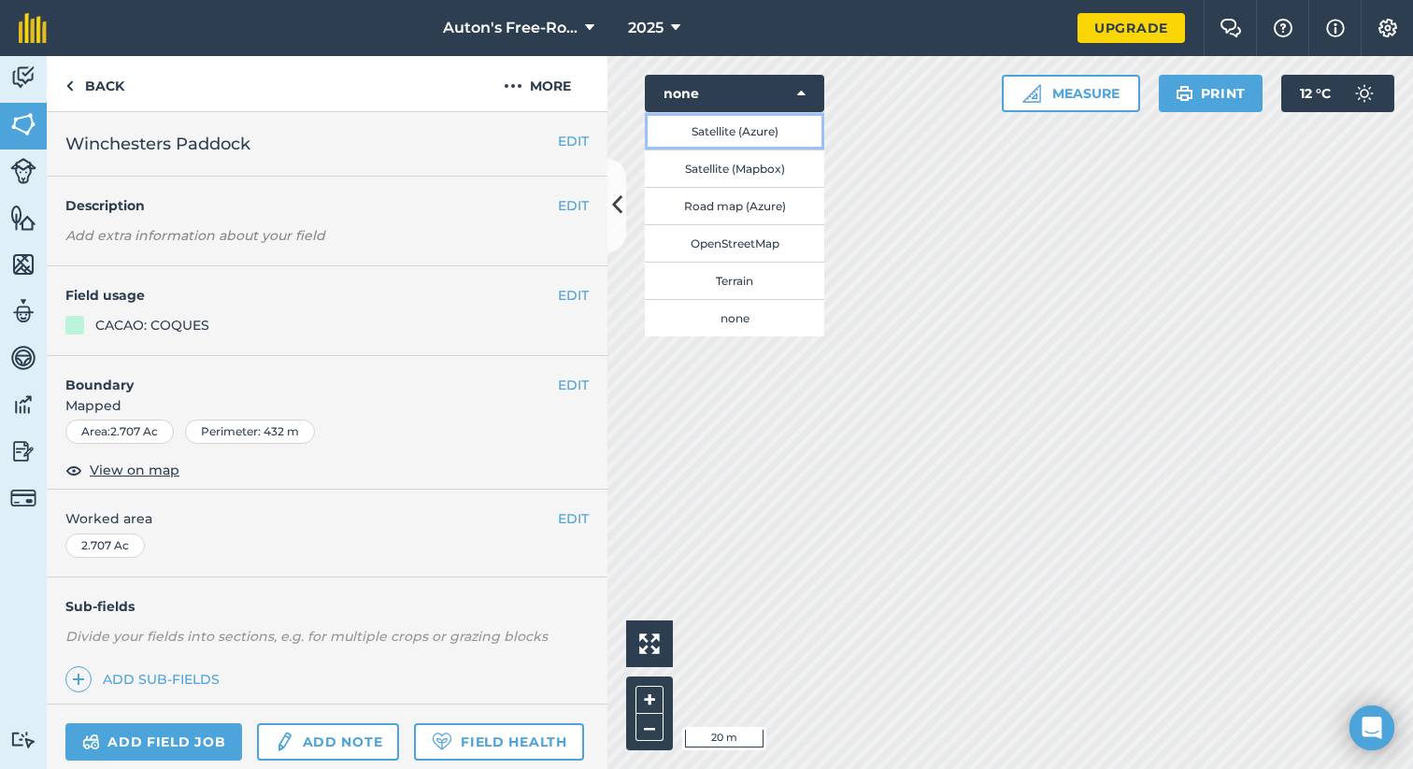
click at [731, 121] on button "Satellite (Azure)" at bounding box center [734, 130] width 179 height 37
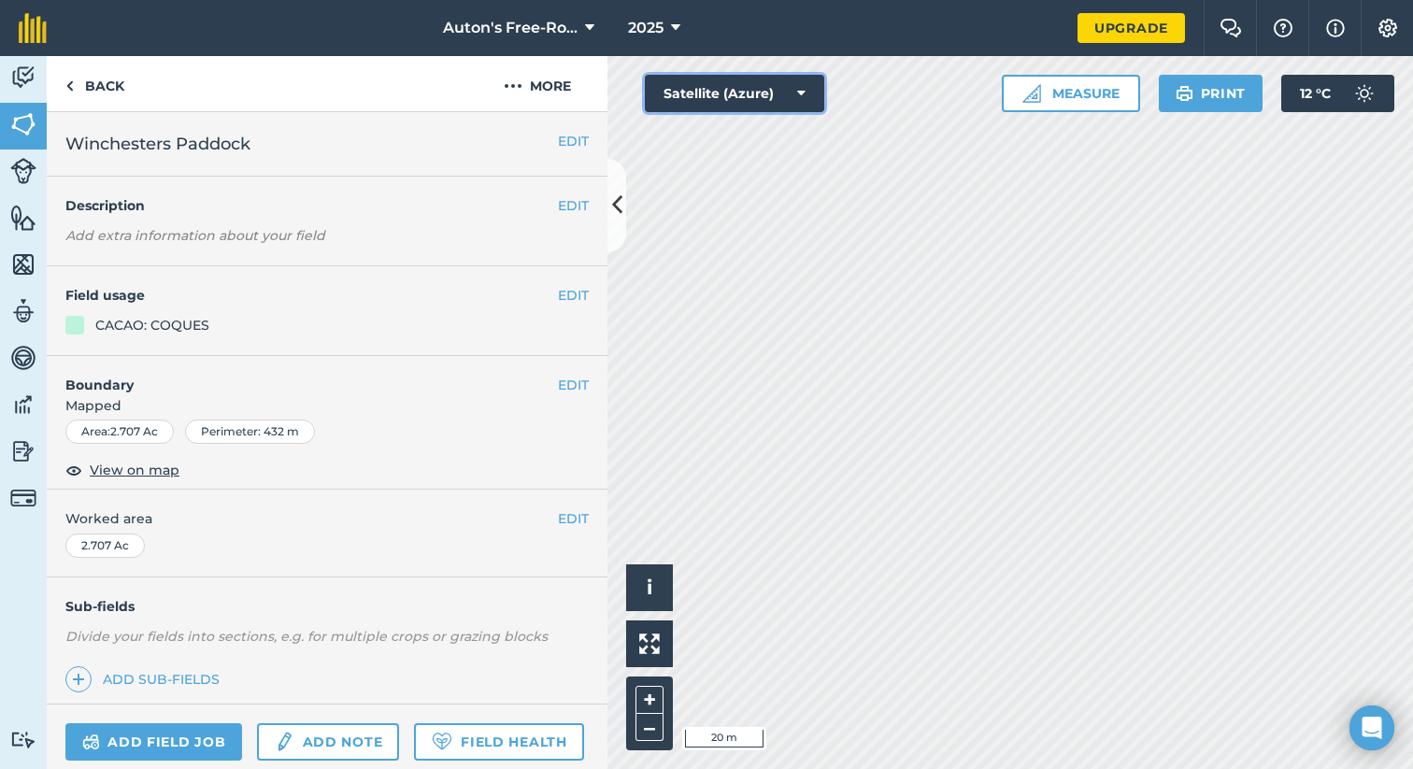
click at [738, 91] on button "Satellite (Azure)" at bounding box center [734, 93] width 179 height 37
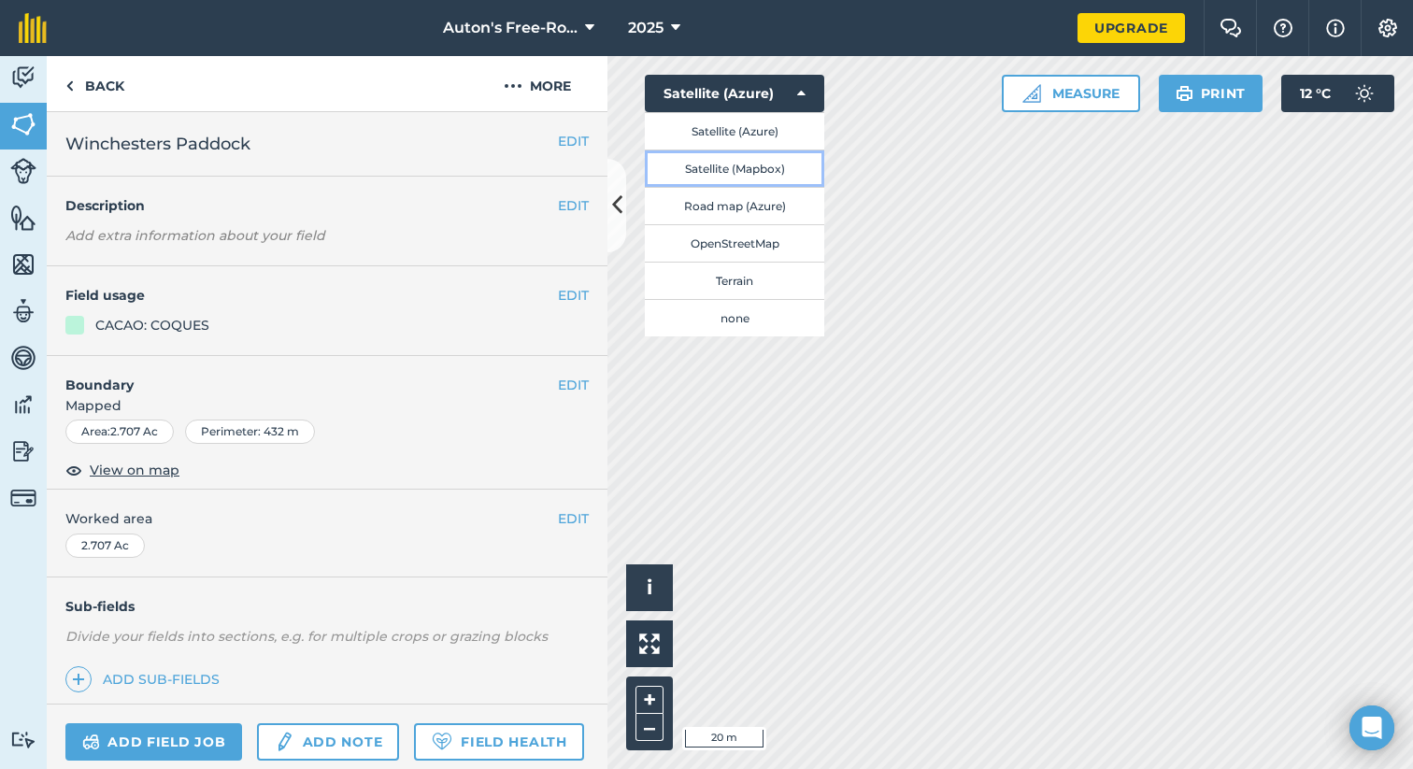
click at [739, 164] on button "Satellite (Mapbox)" at bounding box center [734, 168] width 179 height 37
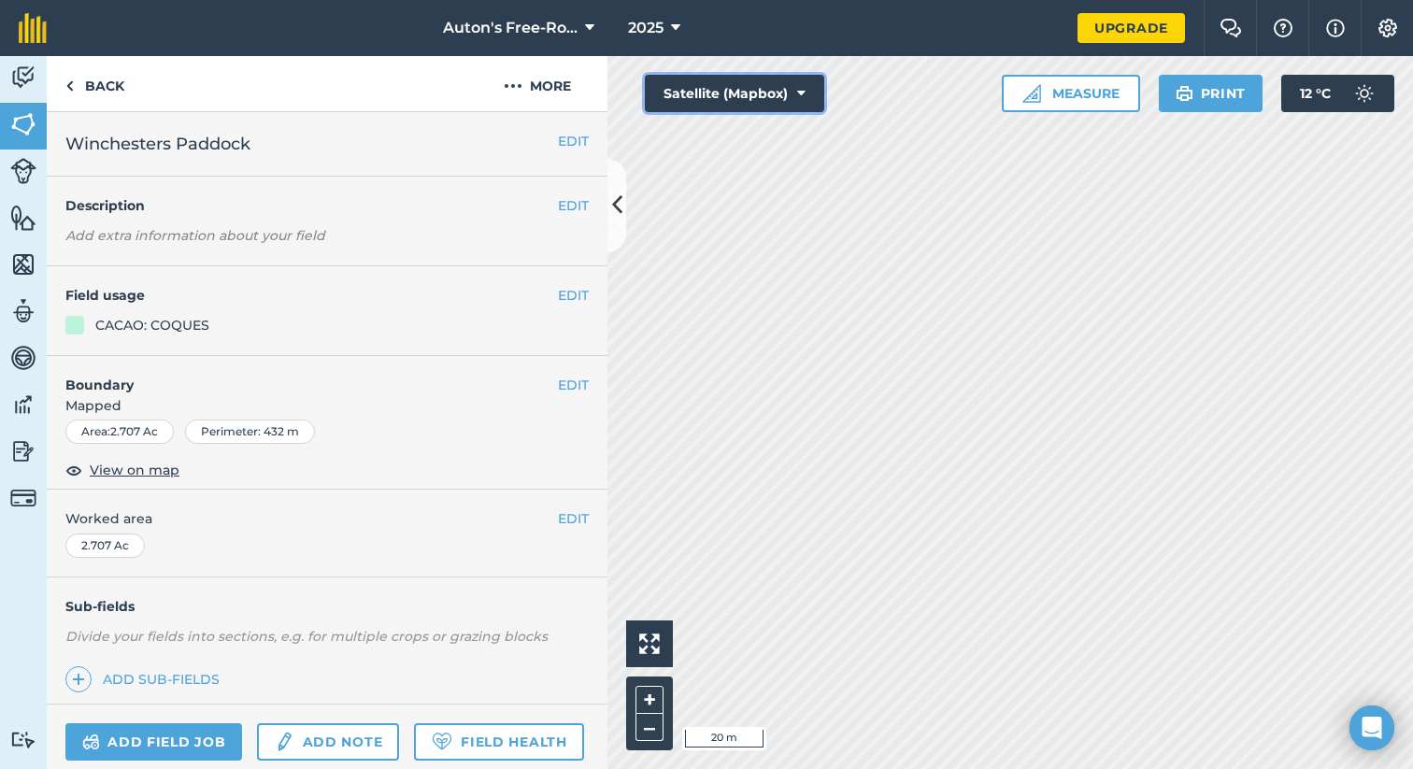
click at [736, 91] on button "Satellite (Mapbox)" at bounding box center [734, 93] width 179 height 37
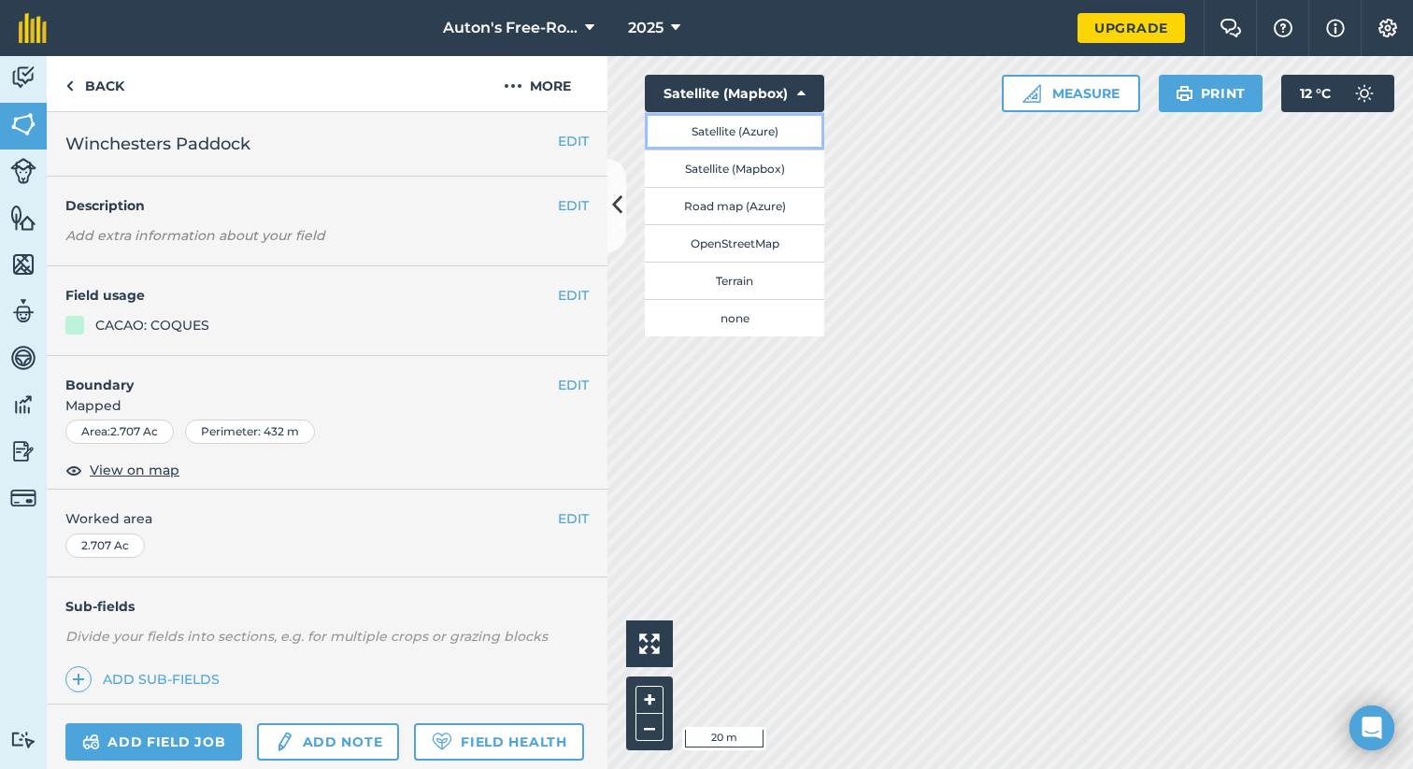
click at [733, 137] on button "Satellite (Azure)" at bounding box center [734, 130] width 179 height 37
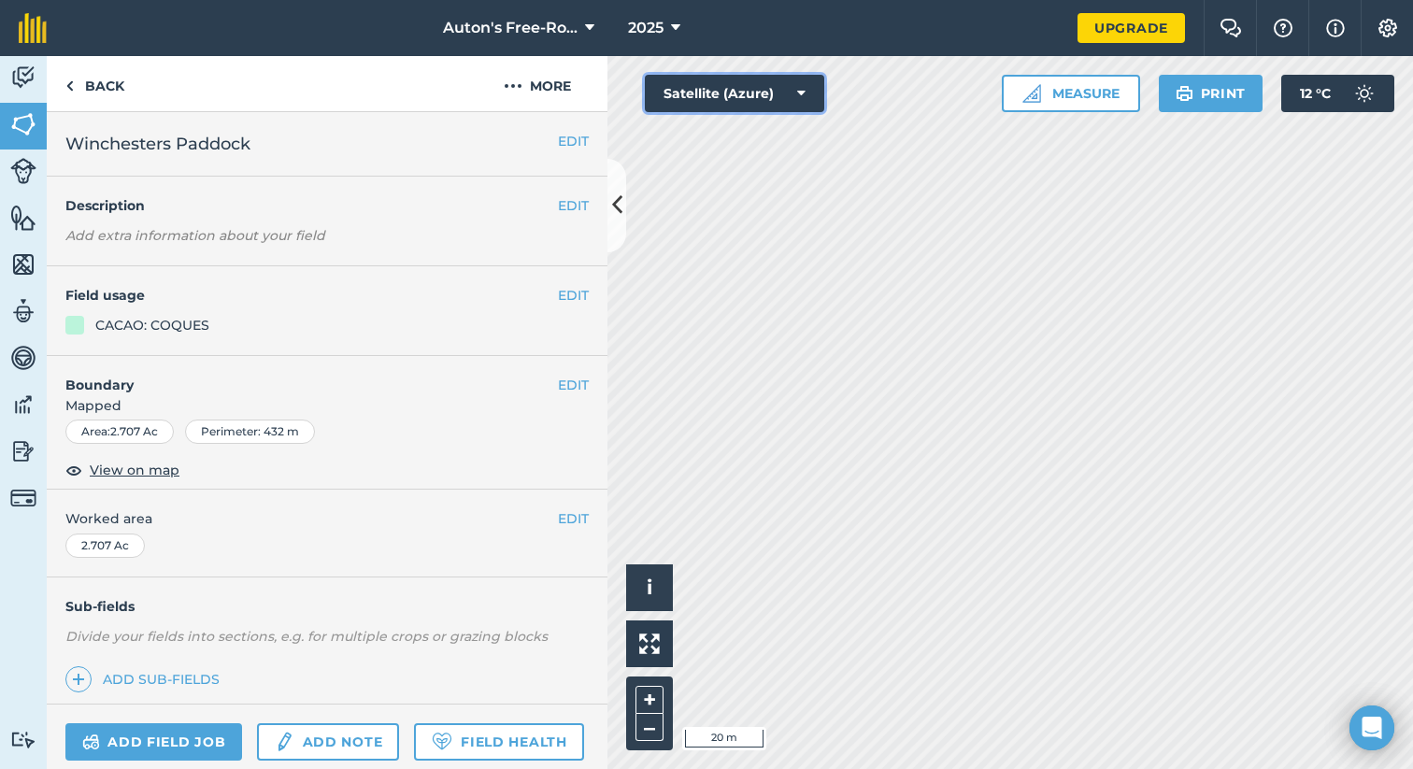
click at [735, 98] on button "Satellite (Azure)" at bounding box center [734, 93] width 179 height 37
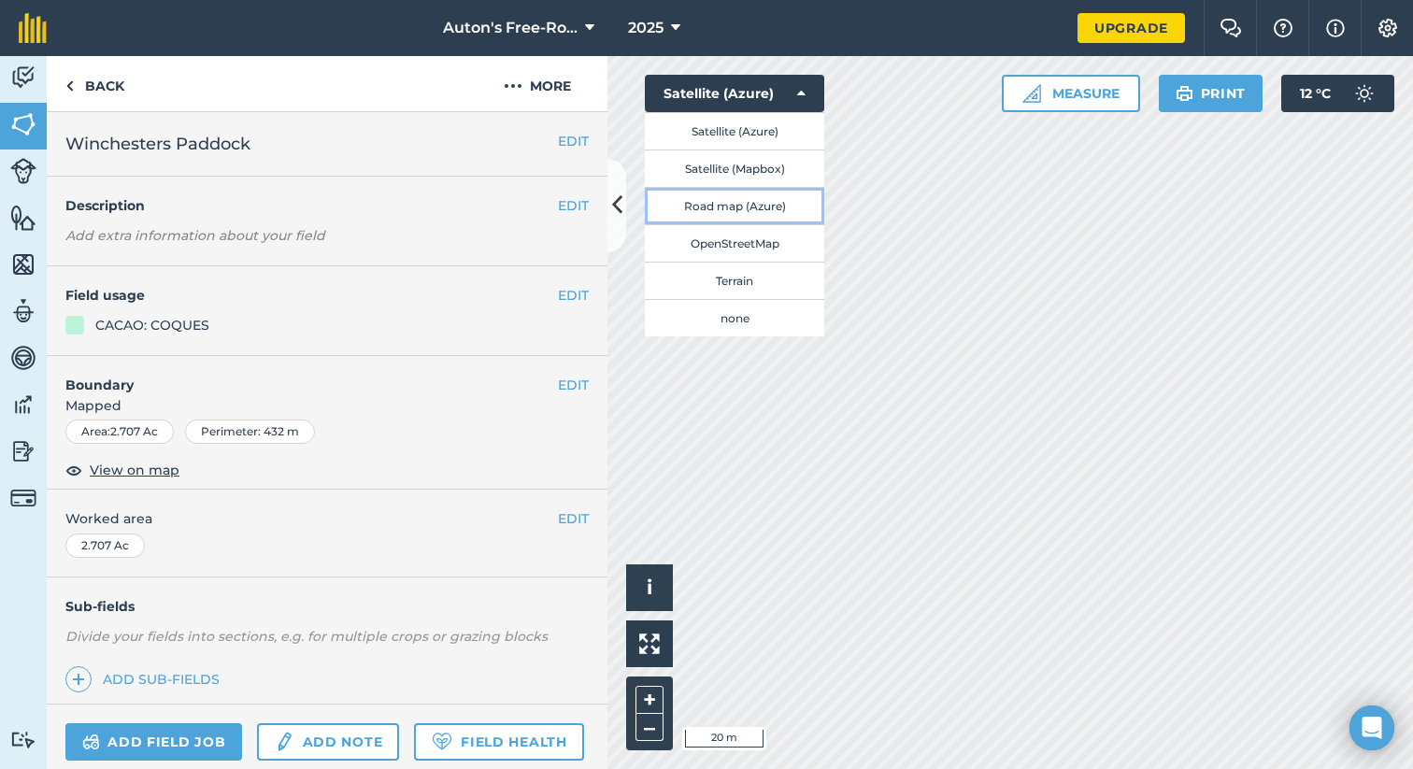
click at [721, 205] on button "Road map (Azure)" at bounding box center [734, 205] width 179 height 37
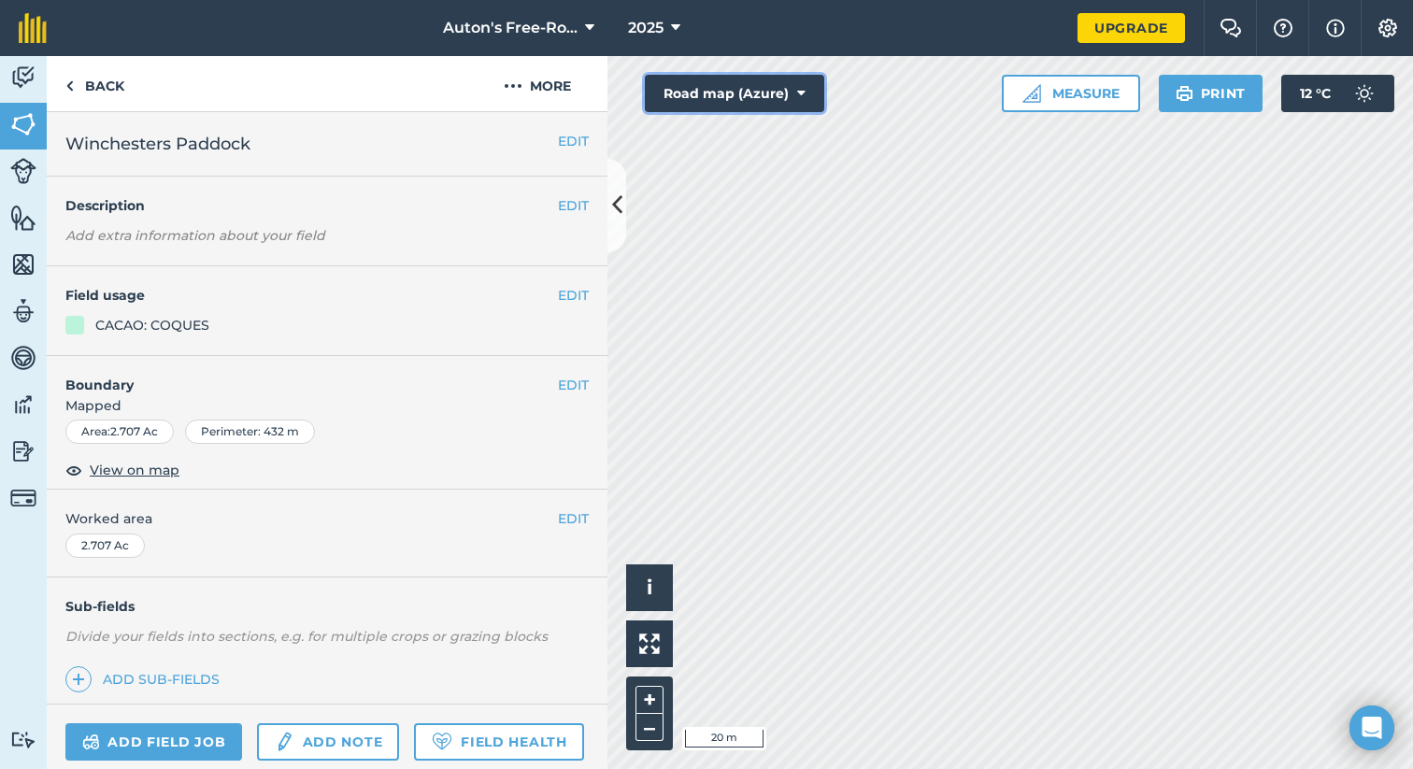
click at [724, 95] on button "Road map (Azure)" at bounding box center [734, 93] width 179 height 37
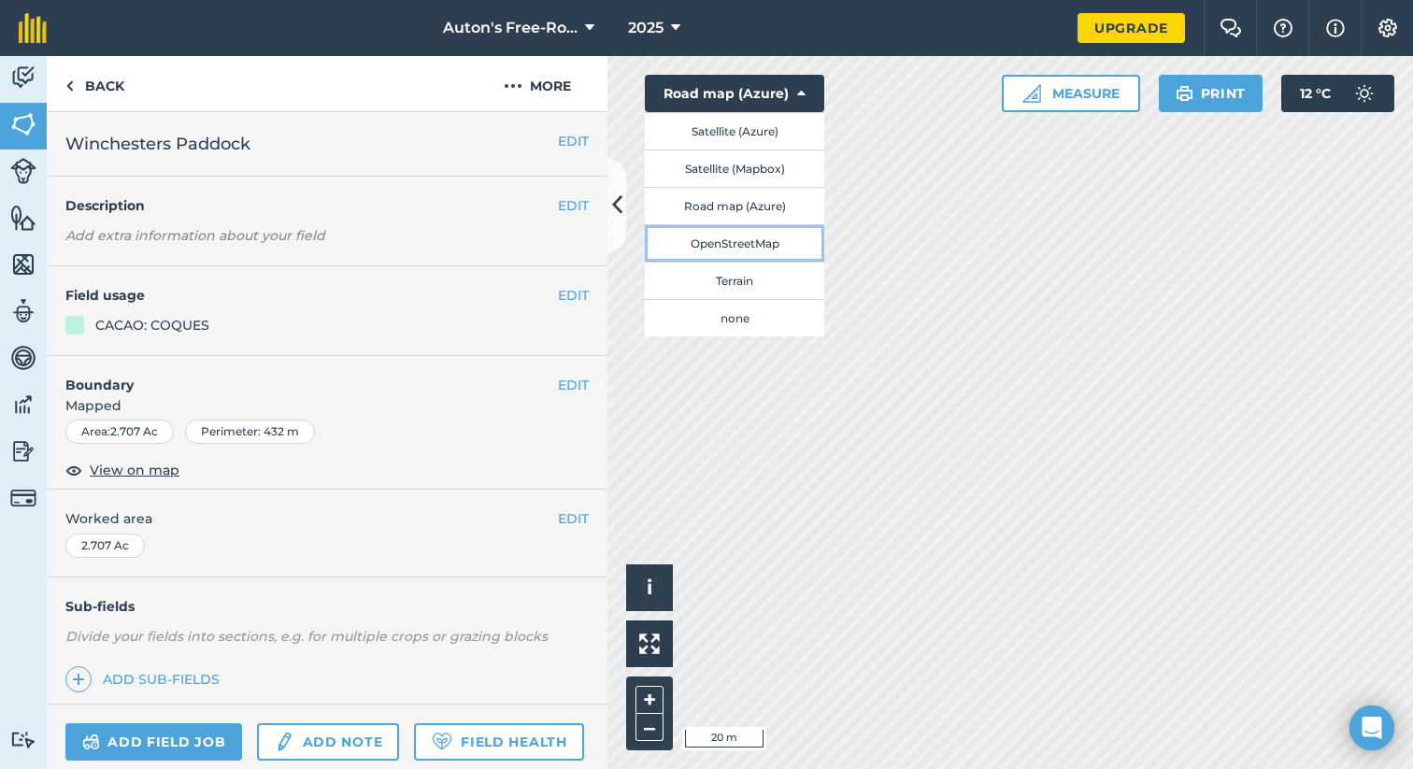
click at [723, 244] on button "OpenStreetMap" at bounding box center [734, 242] width 179 height 37
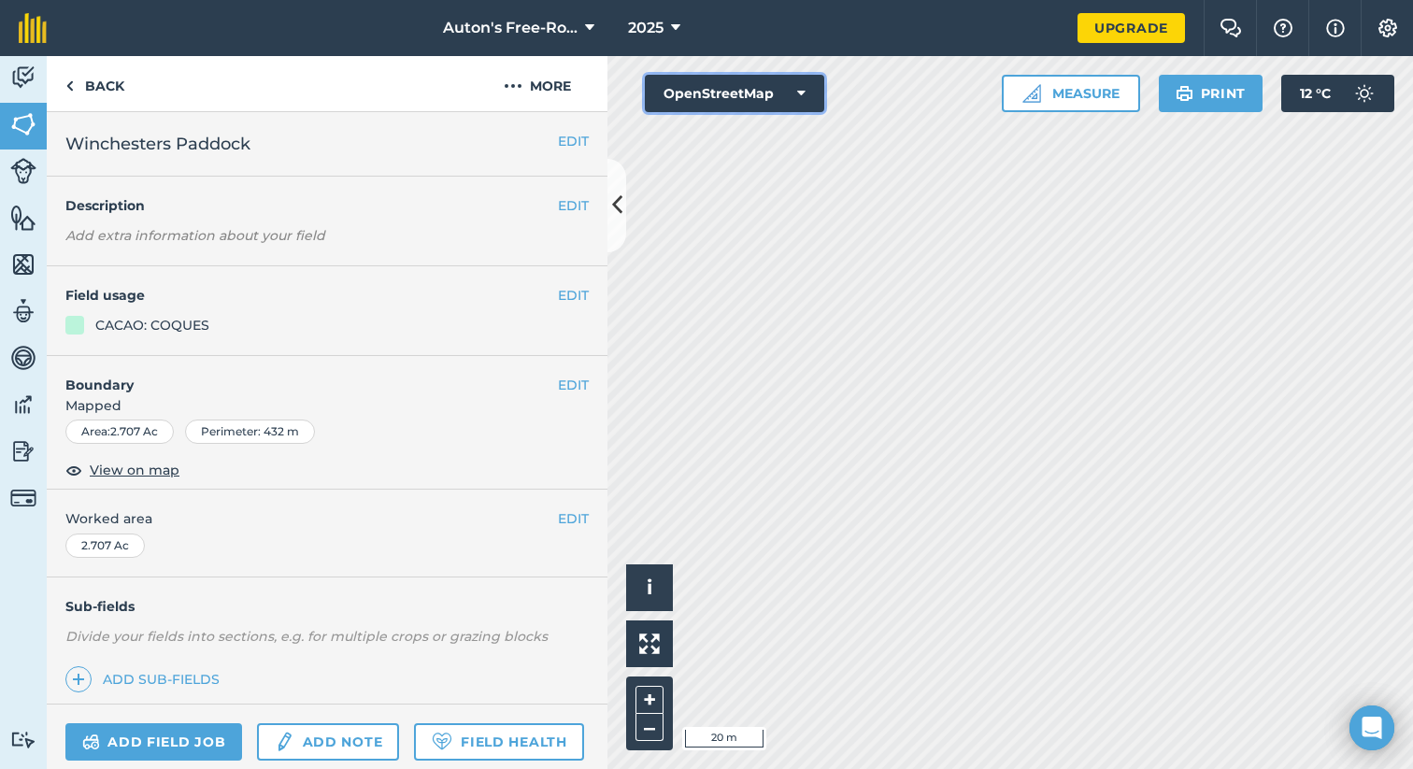
click at [722, 95] on button "OpenStreetMap" at bounding box center [734, 93] width 179 height 37
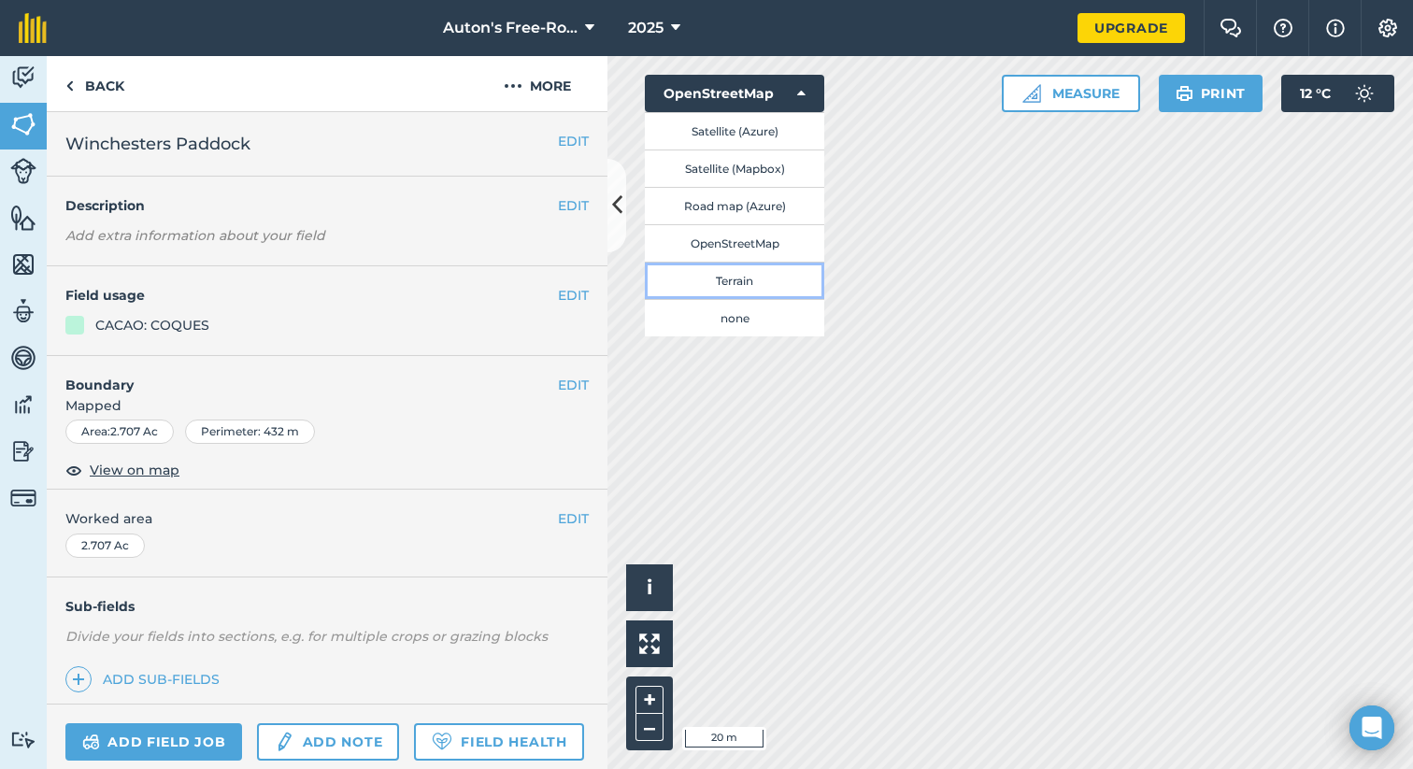
click at [719, 275] on button "Terrain" at bounding box center [734, 280] width 179 height 37
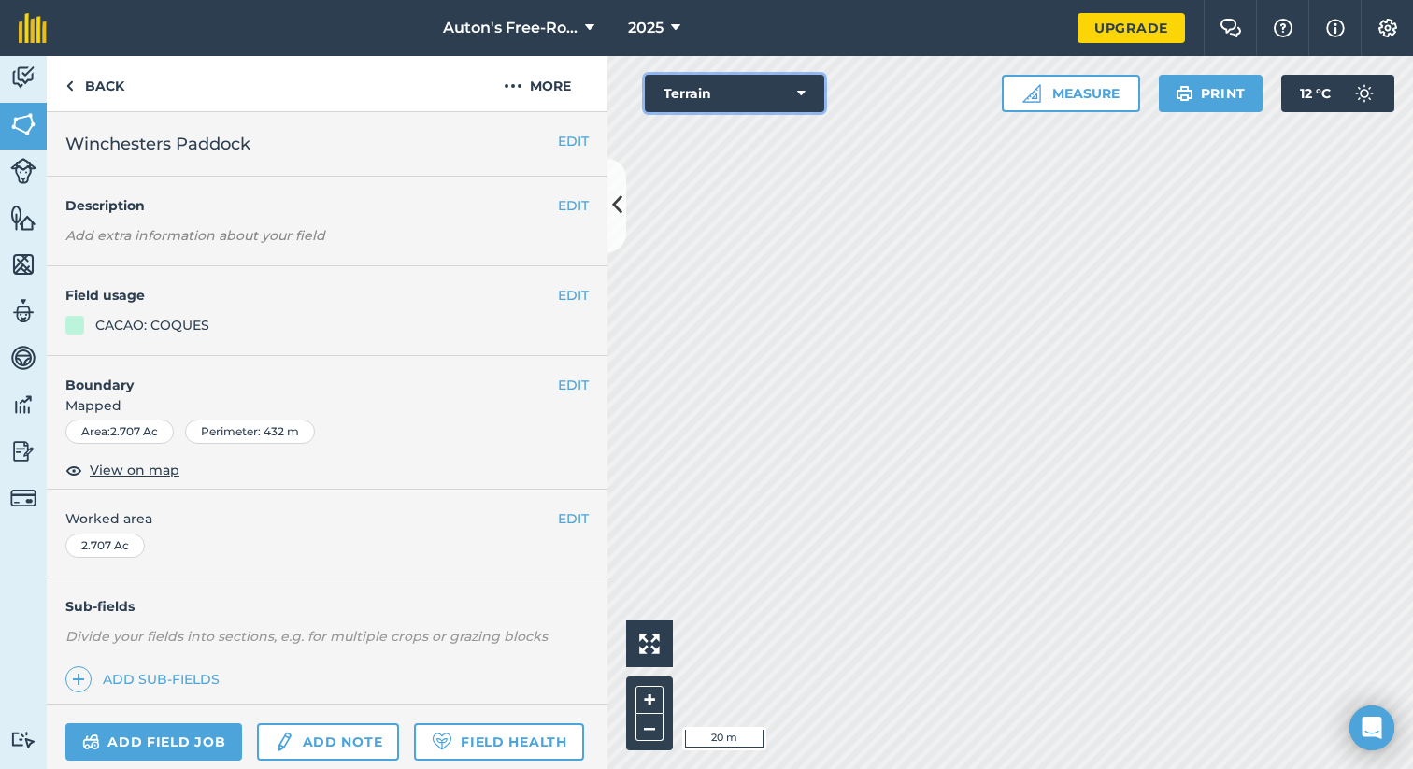
drag, startPoint x: 713, startPoint y: 79, endPoint x: 712, endPoint y: 96, distance: 16.8
click at [713, 81] on button "Terrain" at bounding box center [734, 93] width 179 height 37
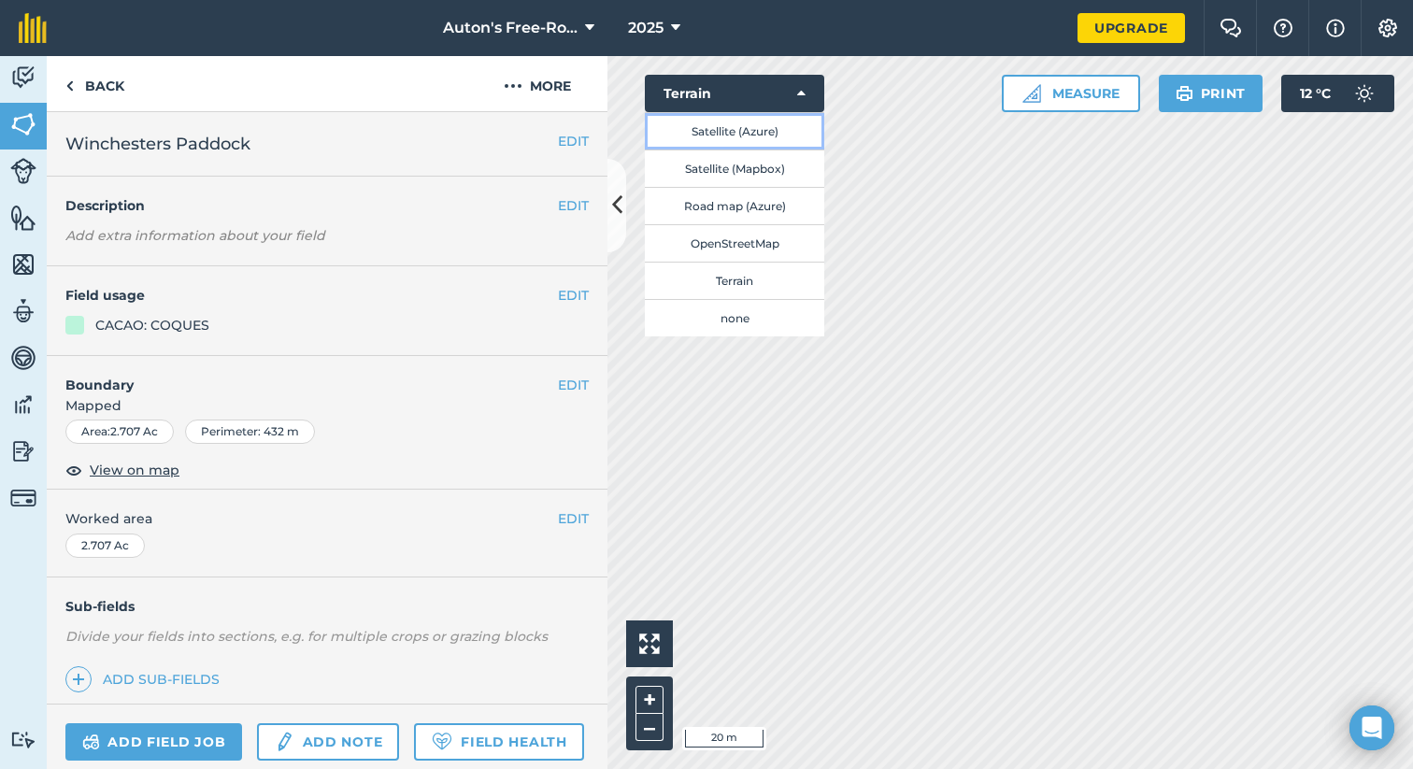
click at [708, 131] on button "Satellite (Azure)" at bounding box center [734, 130] width 179 height 37
